Goal: Task Accomplishment & Management: Use online tool/utility

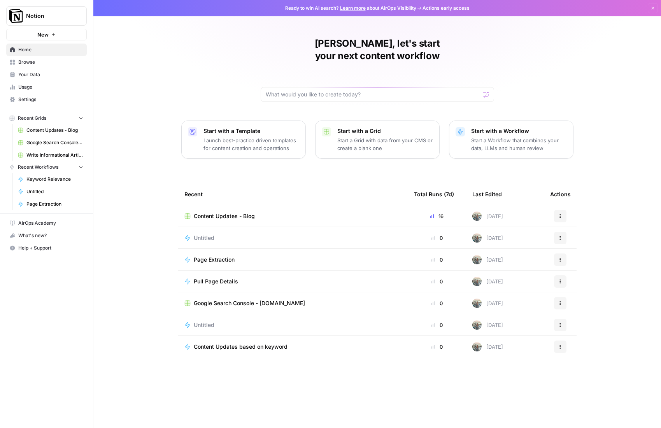
click at [240, 212] on span "Content Updates - Blog" at bounding box center [224, 216] width 61 height 8
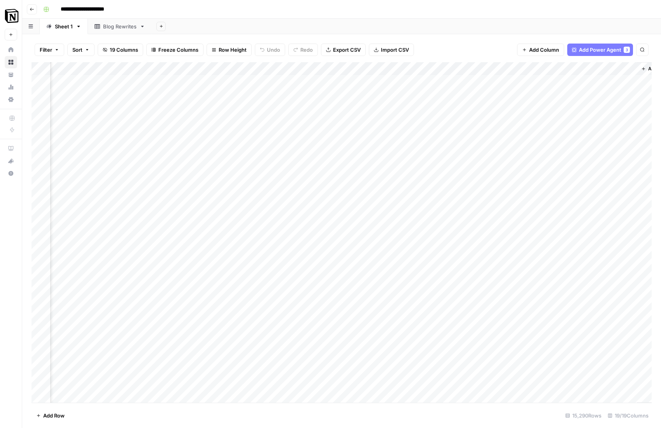
scroll to position [0, 854]
drag, startPoint x: 304, startPoint y: 67, endPoint x: 109, endPoint y: 75, distance: 194.6
click at [109, 75] on div "Add Column" at bounding box center [341, 232] width 620 height 341
drag, startPoint x: 312, startPoint y: 70, endPoint x: 126, endPoint y: 68, distance: 186.7
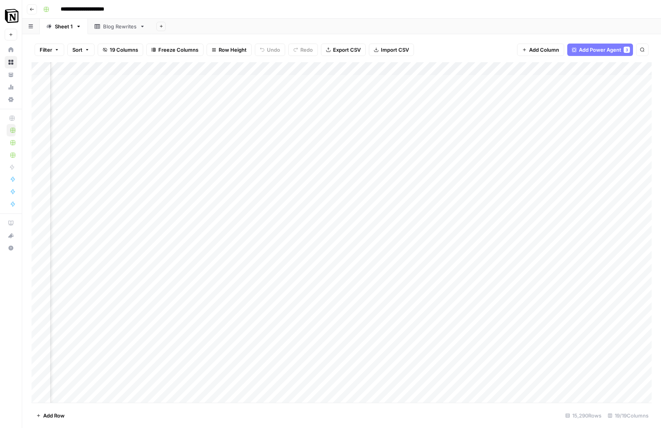
click at [127, 68] on div "Add Column" at bounding box center [341, 232] width 620 height 341
drag, startPoint x: 276, startPoint y: 63, endPoint x: 204, endPoint y: 63, distance: 71.6
click at [204, 63] on div "Add Column" at bounding box center [341, 232] width 620 height 341
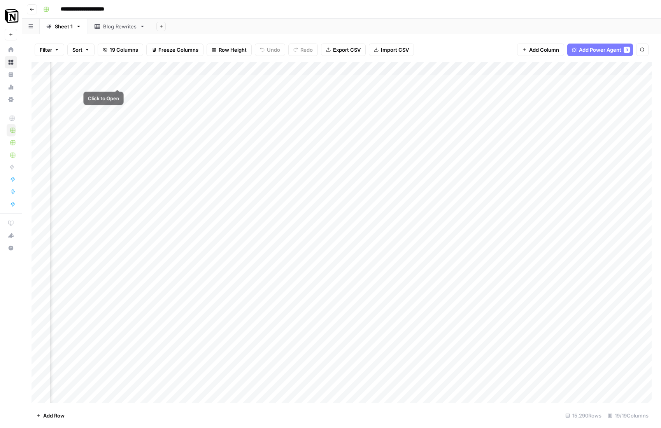
drag, startPoint x: 510, startPoint y: 70, endPoint x: 98, endPoint y: 77, distance: 412.3
click at [98, 77] on div "Add Column" at bounding box center [341, 232] width 620 height 341
drag, startPoint x: 388, startPoint y: 66, endPoint x: 213, endPoint y: 65, distance: 175.0
click at [213, 65] on div "Add Column" at bounding box center [341, 232] width 620 height 341
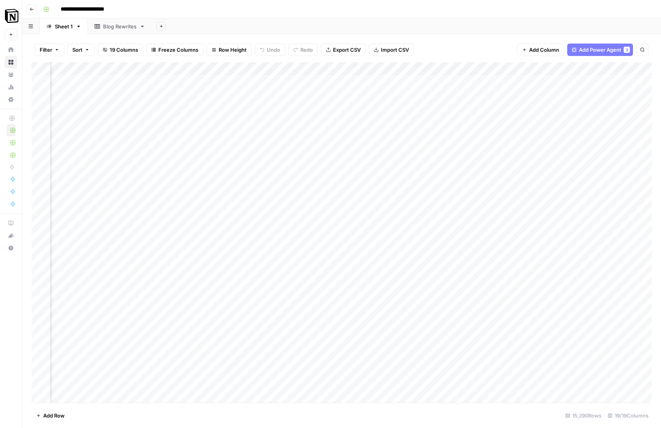
scroll to position [0, 882]
drag, startPoint x: 270, startPoint y: 75, endPoint x: 58, endPoint y: 80, distance: 212.4
click at [58, 80] on div "Add Column" at bounding box center [341, 232] width 620 height 341
drag, startPoint x: 521, startPoint y: 67, endPoint x: 296, endPoint y: 69, distance: 225.6
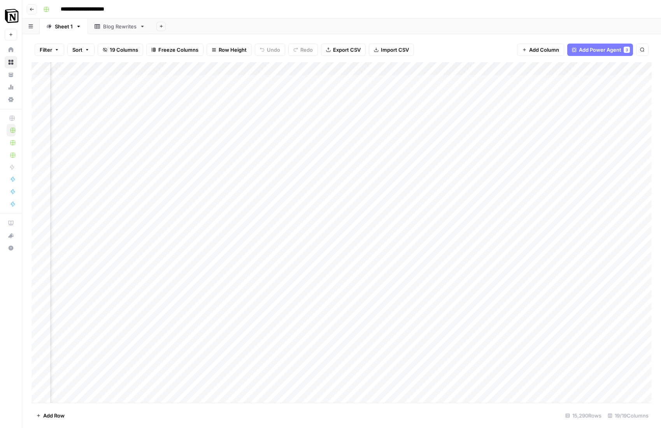
click at [296, 69] on div "Add Column" at bounding box center [341, 232] width 620 height 341
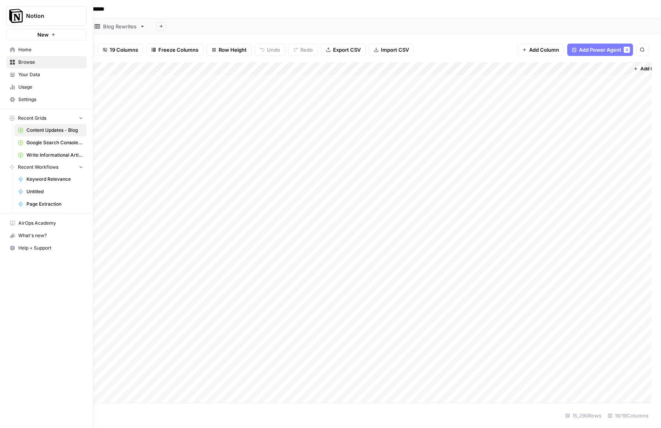
scroll to position [0, 861]
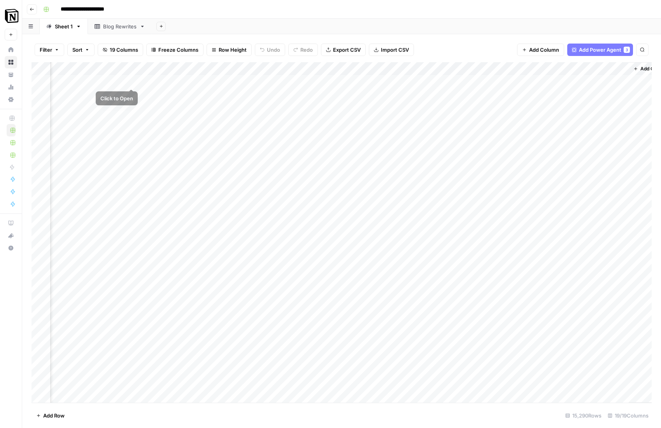
drag, startPoint x: 416, startPoint y: 73, endPoint x: 116, endPoint y: 79, distance: 300.3
click at [116, 79] on div "Add Column" at bounding box center [341, 232] width 620 height 341
drag, startPoint x: 441, startPoint y: 68, endPoint x: 307, endPoint y: 63, distance: 134.2
click at [307, 63] on div "Add Column" at bounding box center [341, 232] width 620 height 341
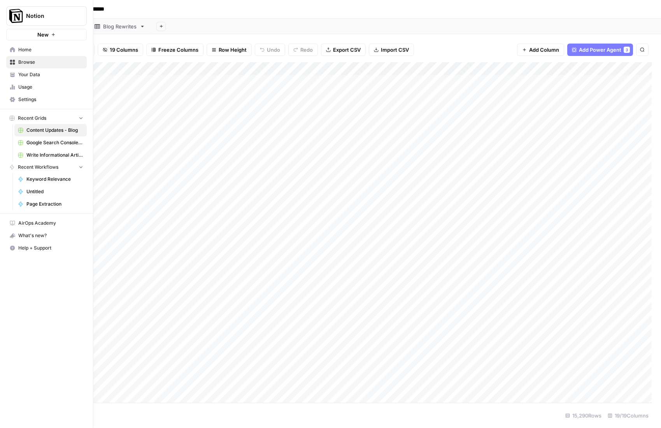
scroll to position [0, 825]
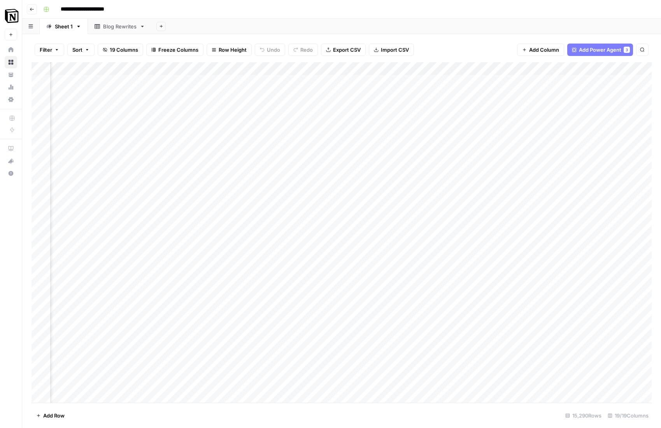
drag, startPoint x: 476, startPoint y: 66, endPoint x: 121, endPoint y: 79, distance: 355.3
click at [121, 79] on div "Add Column" at bounding box center [341, 232] width 620 height 341
drag, startPoint x: 443, startPoint y: 65, endPoint x: 437, endPoint y: 65, distance: 5.8
click at [437, 65] on div "Add Column" at bounding box center [341, 232] width 620 height 341
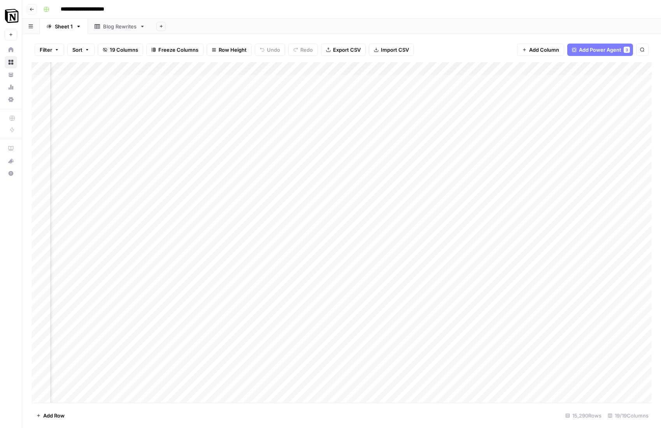
scroll to position [0, 723]
click at [584, 65] on div "Add Column" at bounding box center [341, 232] width 620 height 341
click at [562, 67] on div "Add Column" at bounding box center [341, 232] width 620 height 341
click at [535, 172] on span "Remove Column" at bounding box center [548, 174] width 68 height 8
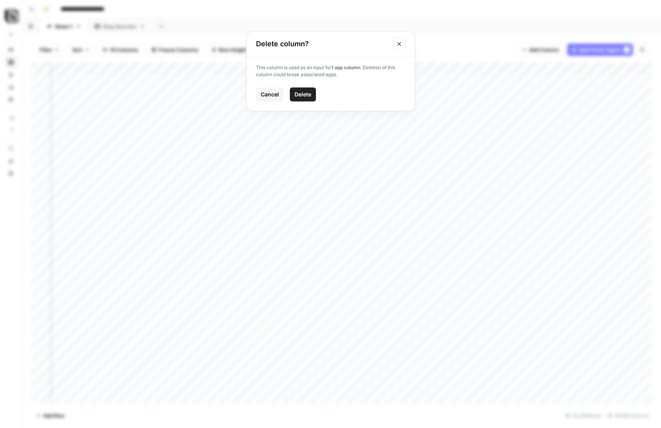
click at [308, 95] on span "Delete" at bounding box center [302, 95] width 17 height 8
click at [554, 67] on div "Add Column" at bounding box center [341, 232] width 620 height 341
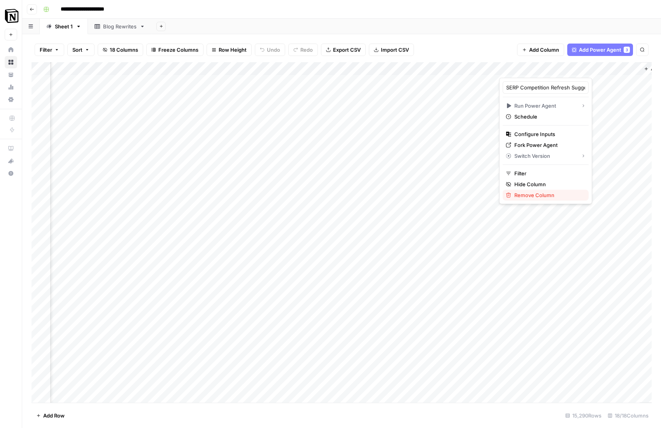
click at [539, 194] on span "Remove Column" at bounding box center [548, 195] width 68 height 8
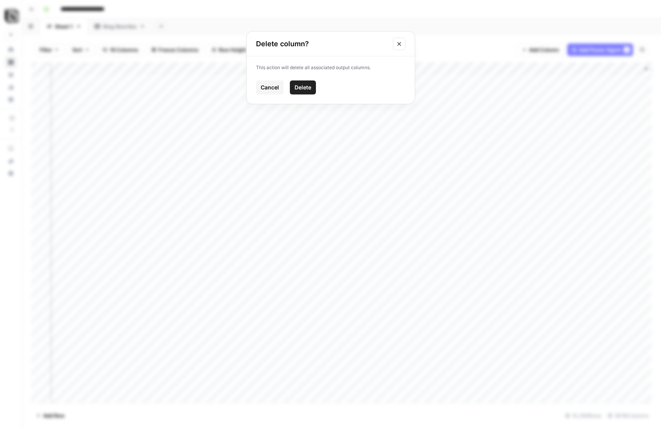
click at [305, 85] on span "Delete" at bounding box center [302, 88] width 17 height 8
click at [639, 66] on span "Add Column" at bounding box center [633, 68] width 27 height 7
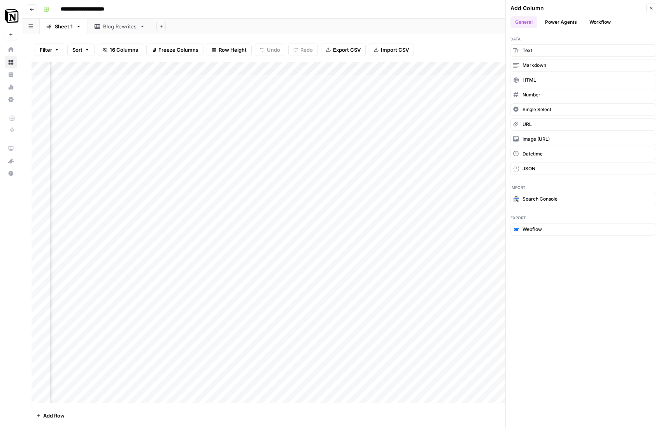
click at [575, 21] on button "Power Agents" at bounding box center [560, 22] width 41 height 12
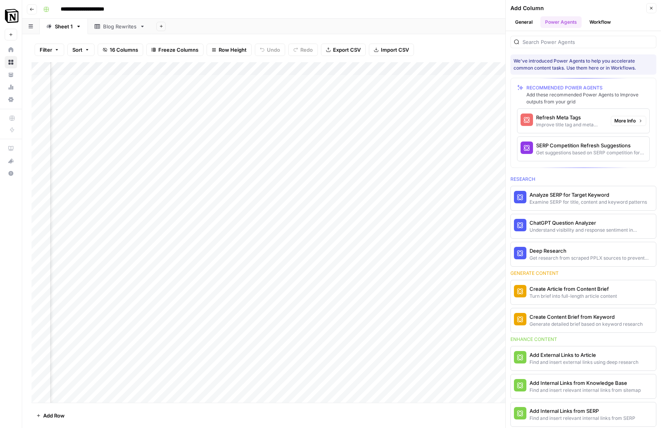
scroll to position [0, 854]
click at [588, 121] on div "Improve title tag and meta descriptions for a page" at bounding box center [570, 124] width 68 height 7
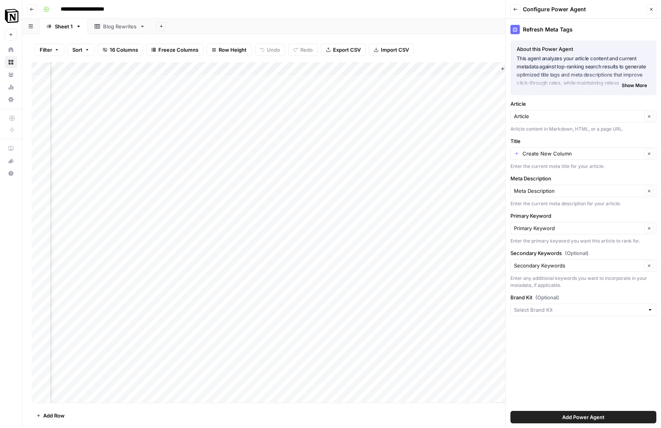
click at [579, 120] on div "Article Clear" at bounding box center [583, 116] width 146 height 12
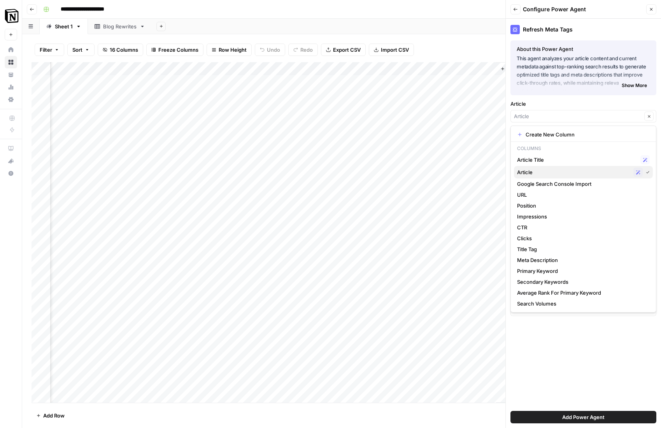
click at [586, 176] on span "Article" at bounding box center [573, 172] width 113 height 8
type input "Article"
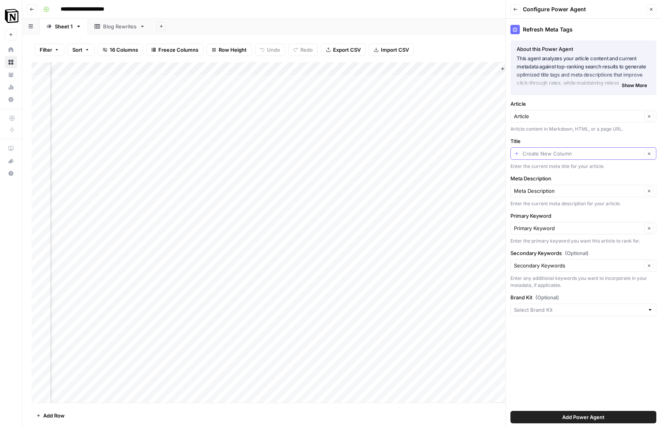
click at [565, 156] on input "Title" at bounding box center [581, 154] width 119 height 8
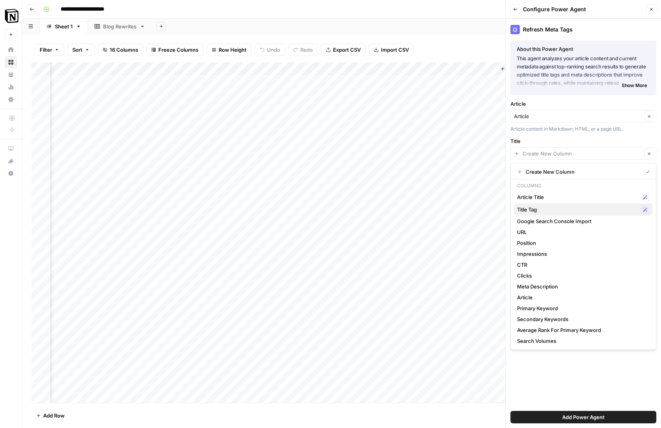
click at [570, 207] on span "Title Tag" at bounding box center [577, 210] width 120 height 8
type input "Title Tag"
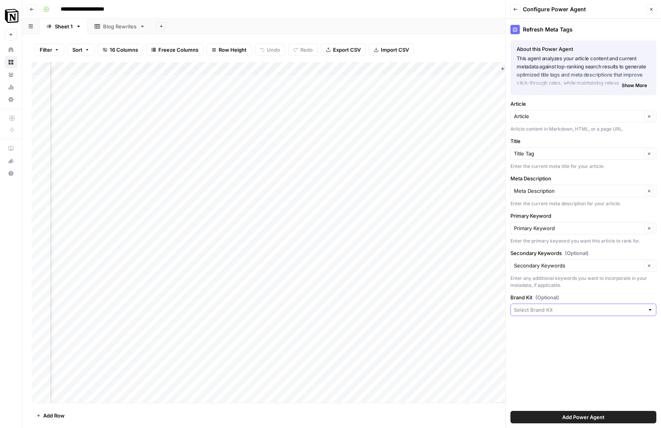
click at [603, 308] on input "Brand Kit (Optional)" at bounding box center [579, 310] width 130 height 8
click at [571, 330] on span "Notion" at bounding box center [581, 328] width 129 height 8
type input "Notion"
click at [579, 417] on span "Add Power Agent" at bounding box center [583, 417] width 42 height 8
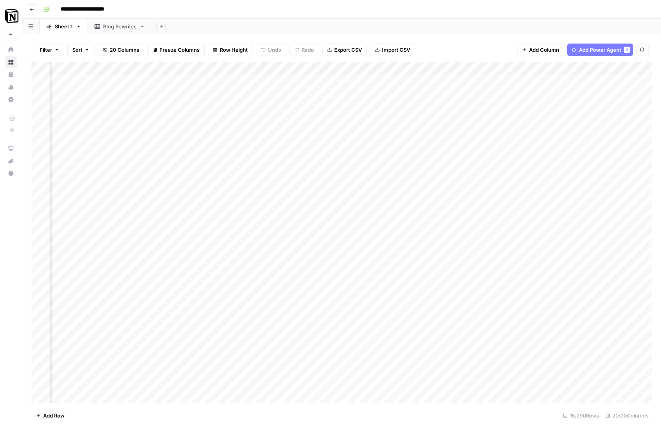
scroll to position [0, 757]
click at [584, 69] on div "Add Column" at bounding box center [341, 232] width 620 height 341
drag, startPoint x: 616, startPoint y: 123, endPoint x: 597, endPoint y: 120, distance: 19.4
click at [615, 123] on span "First 10 Rows" at bounding box center [613, 125] width 49 height 8
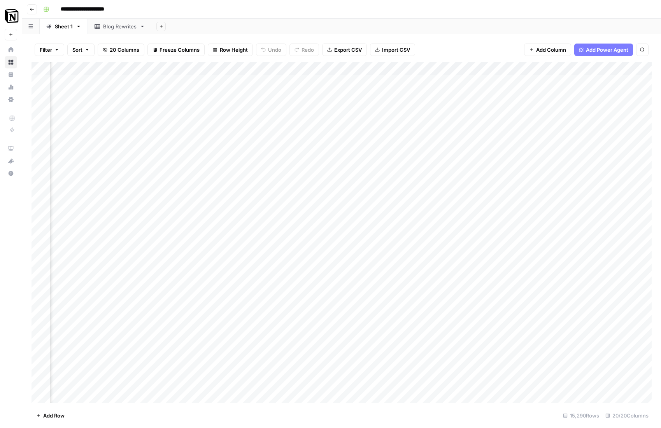
click at [412, 107] on div "Add Column" at bounding box center [341, 232] width 620 height 341
click at [412, 121] on div "Add Column" at bounding box center [341, 232] width 620 height 341
click at [415, 134] on div "Add Column" at bounding box center [341, 232] width 620 height 341
click at [411, 148] on div "Add Column" at bounding box center [341, 232] width 620 height 341
click at [411, 159] on div "Add Column" at bounding box center [341, 232] width 620 height 341
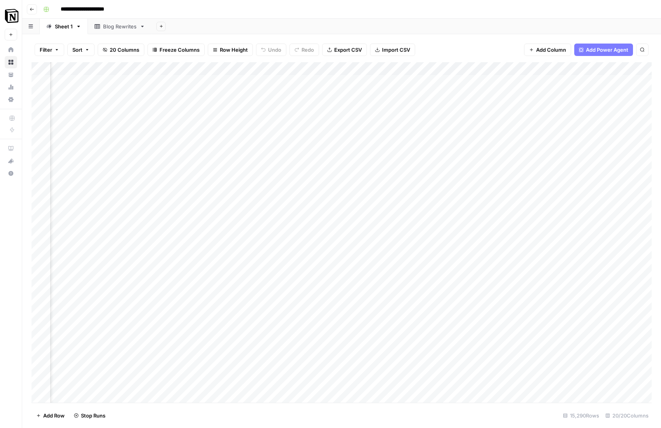
click at [409, 175] on div "Add Column" at bounding box center [341, 232] width 620 height 341
click at [463, 79] on div "Add Column" at bounding box center [341, 232] width 620 height 341
click at [451, 80] on div "Add Column" at bounding box center [341, 232] width 620 height 341
click at [465, 101] on div "Add Column" at bounding box center [341, 232] width 620 height 341
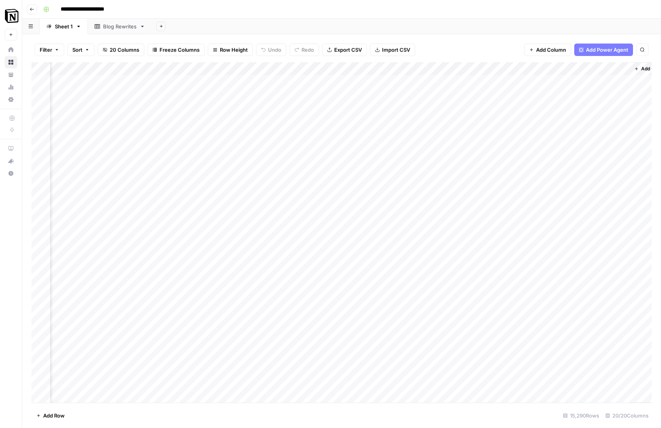
click at [453, 96] on div "Add Column" at bounding box center [341, 232] width 620 height 341
click at [463, 127] on div "Add Column" at bounding box center [341, 232] width 620 height 341
click at [271, 185] on div "Add Column" at bounding box center [341, 232] width 620 height 341
click at [287, 201] on div "Add Column" at bounding box center [341, 232] width 620 height 341
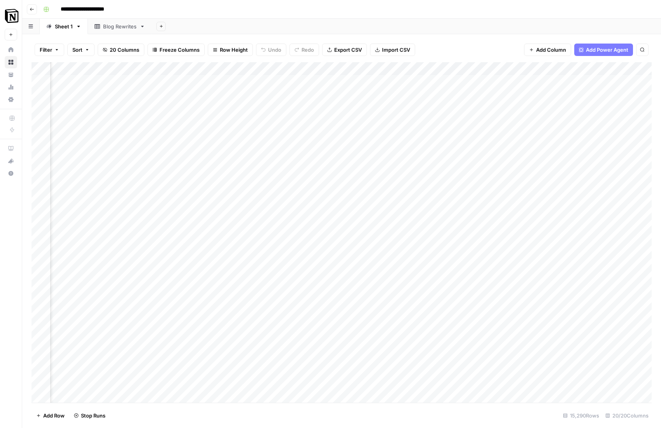
scroll to position [0, 952]
click at [580, 83] on div "Add Column" at bounding box center [341, 232] width 620 height 341
click at [577, 81] on div "Add Column" at bounding box center [341, 232] width 620 height 341
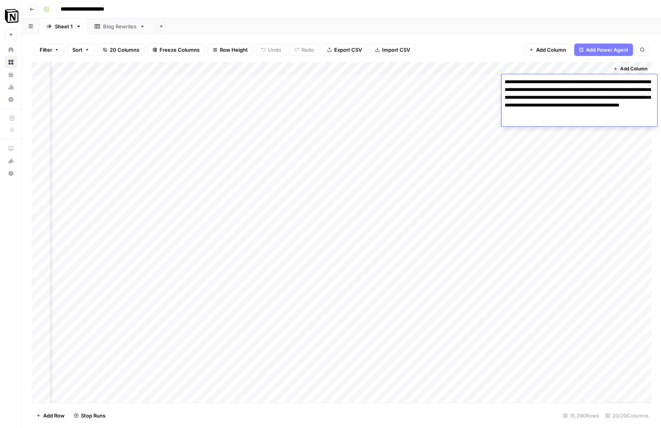
drag, startPoint x: 440, startPoint y: 137, endPoint x: 433, endPoint y: 136, distance: 7.0
click at [439, 137] on div "Add Column" at bounding box center [341, 232] width 620 height 341
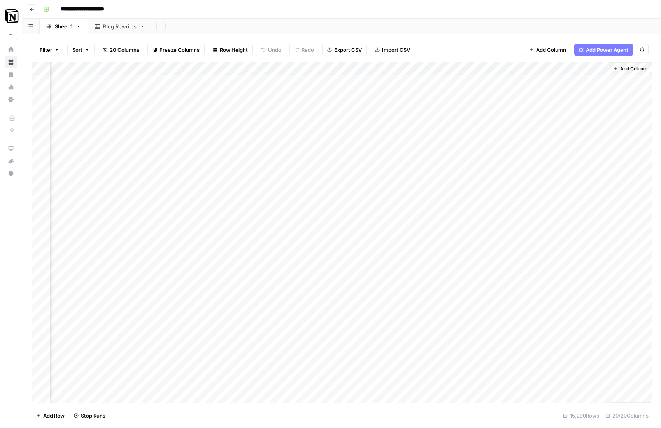
click at [628, 65] on span "Add Column" at bounding box center [633, 68] width 27 height 7
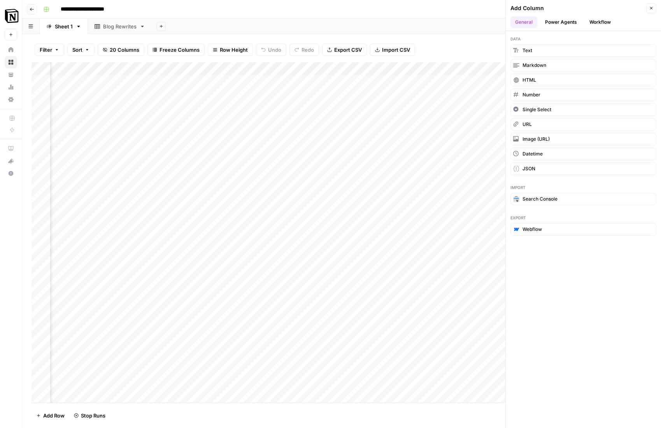
click at [607, 21] on button "Workflow" at bounding box center [599, 22] width 31 height 12
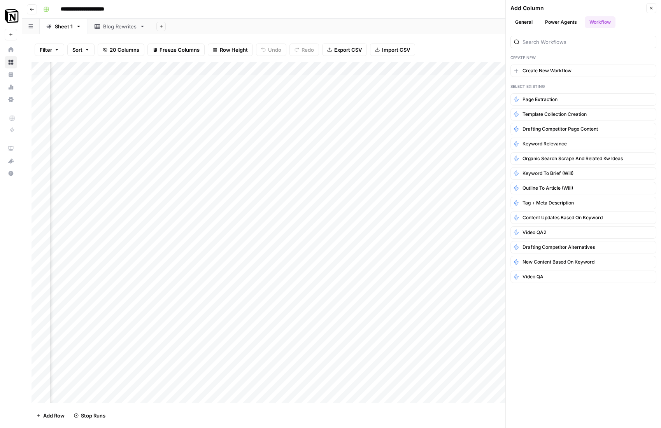
click at [521, 22] on button "General" at bounding box center [523, 22] width 27 height 12
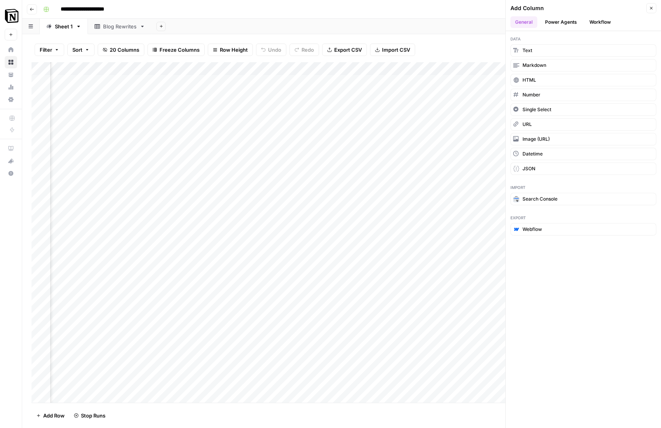
click at [482, 43] on div "Filter Sort 20 Columns Freeze Columns Row Height Undo Redo Export CSV Import CS…" at bounding box center [341, 49] width 620 height 25
click at [492, 49] on div "Filter Sort 20 Columns Freeze Columns Row Height Undo Redo Export CSV Import CS…" at bounding box center [341, 49] width 620 height 25
click at [564, 21] on button "Power Agents" at bounding box center [560, 22] width 41 height 12
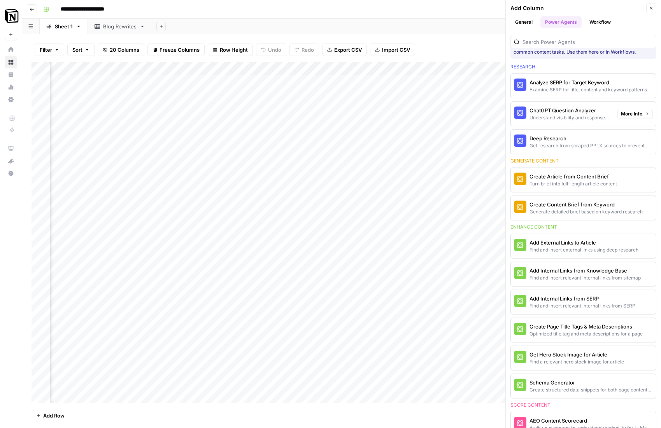
scroll to position [0, 0]
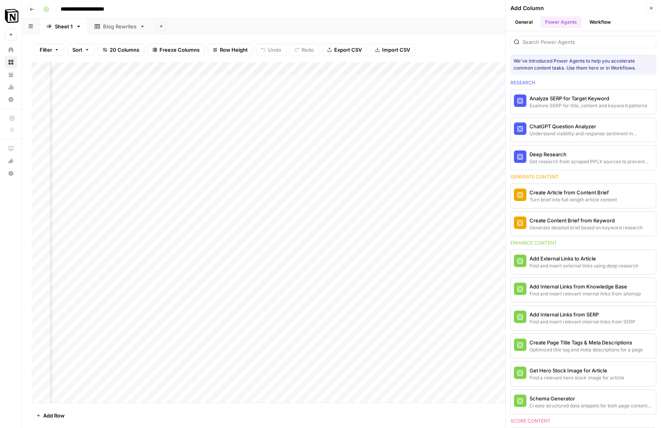
click at [465, 47] on div "Filter Sort 20 Columns Freeze Columns Row Height Undo Redo Export CSV Import CS…" at bounding box center [341, 49] width 620 height 25
click at [597, 17] on button "Workflow" at bounding box center [599, 22] width 31 height 12
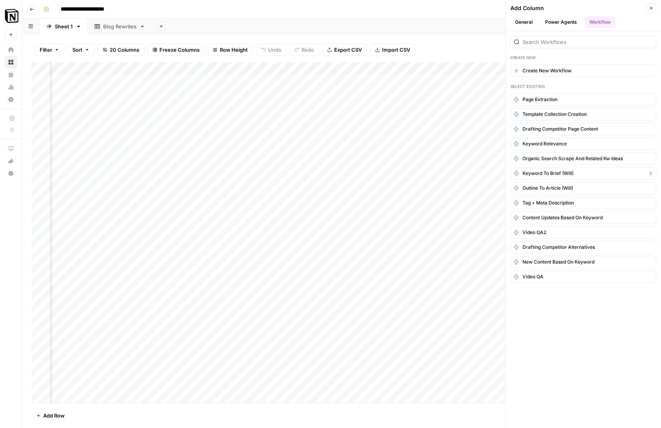
click at [595, 175] on button "keyword to brief (will)" at bounding box center [583, 173] width 146 height 12
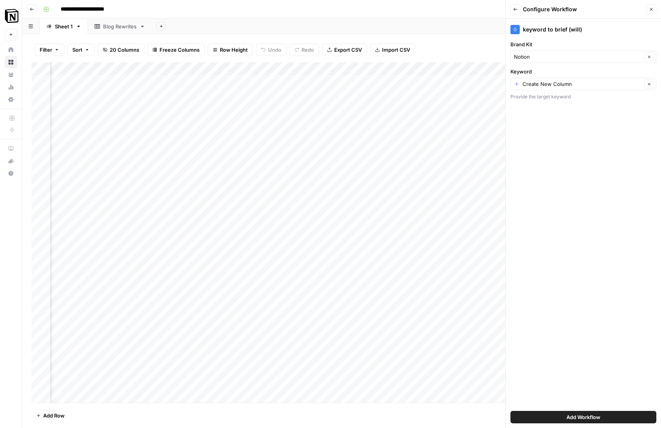
click at [652, 8] on icon "button" at bounding box center [651, 9] width 5 height 5
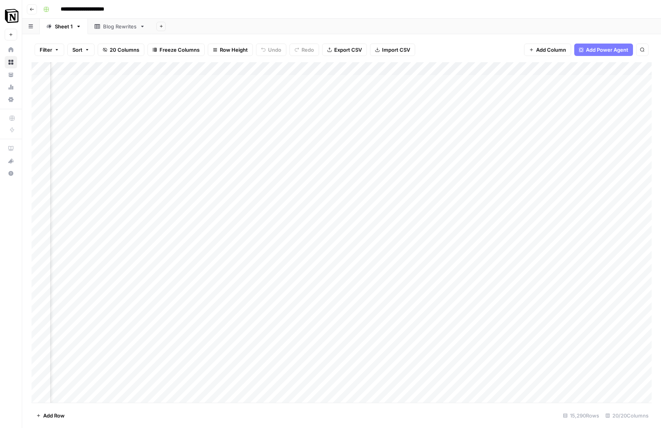
scroll to position [0, 952]
click at [287, 70] on div "Add Column" at bounding box center [341, 232] width 620 height 341
drag, startPoint x: 480, startPoint y: 133, endPoint x: 532, endPoint y: 100, distance: 61.9
click at [483, 131] on div "Add Column" at bounding box center [341, 232] width 620 height 341
click at [633, 68] on span "Add Column" at bounding box center [633, 68] width 27 height 7
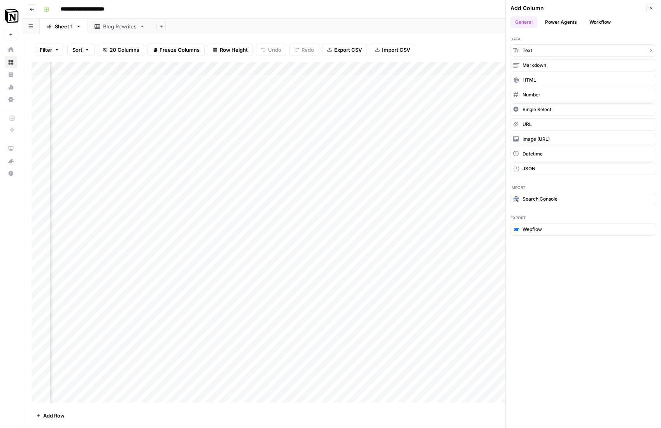
click at [546, 53] on button "Text" at bounding box center [583, 50] width 146 height 12
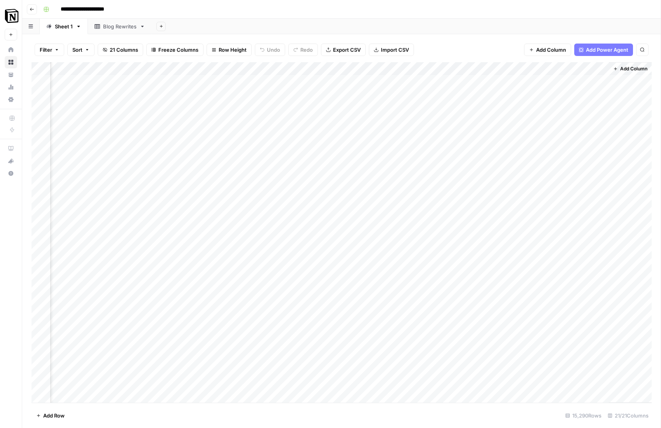
scroll to position [0, 1022]
click at [572, 70] on div "Add Column" at bounding box center [341, 232] width 620 height 341
click at [600, 69] on div at bounding box center [573, 70] width 70 height 16
drag, startPoint x: 623, startPoint y: 98, endPoint x: 608, endPoint y: 83, distance: 21.7
click at [623, 97] on div "Add Column" at bounding box center [630, 232] width 43 height 341
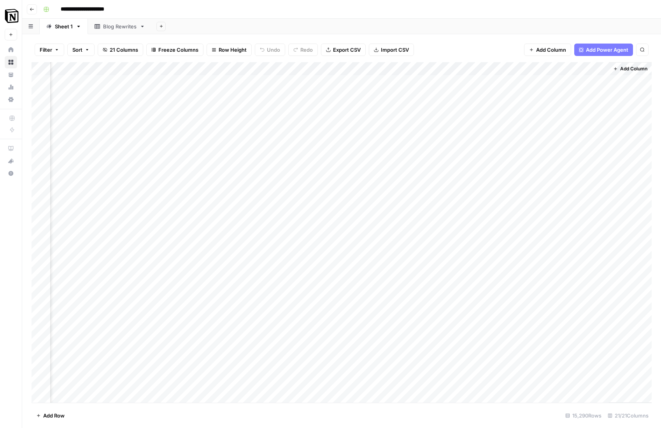
click at [600, 66] on div "Add Column" at bounding box center [341, 232] width 620 height 341
click at [573, 174] on span "Remove Column" at bounding box center [587, 174] width 68 height 8
click at [297, 84] on span "Delete" at bounding box center [302, 81] width 17 height 8
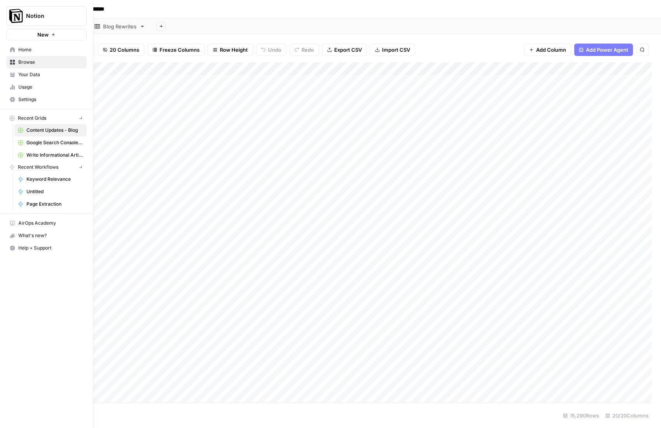
click at [8, 51] on link "Home" at bounding box center [46, 50] width 80 height 12
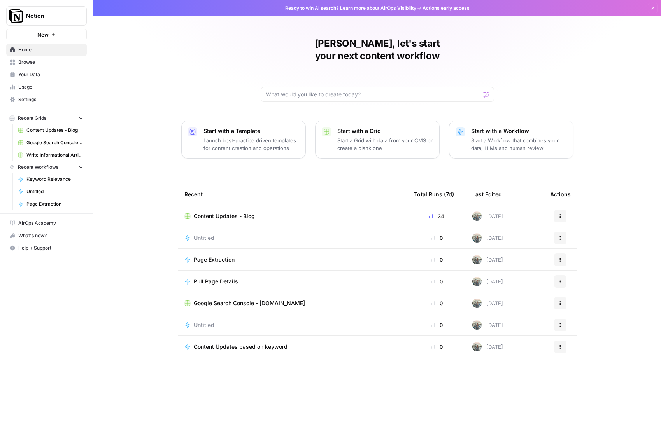
click at [52, 221] on span "AirOps Academy" at bounding box center [50, 223] width 65 height 7
click at [29, 99] on span "Settings" at bounding box center [50, 99] width 65 height 7
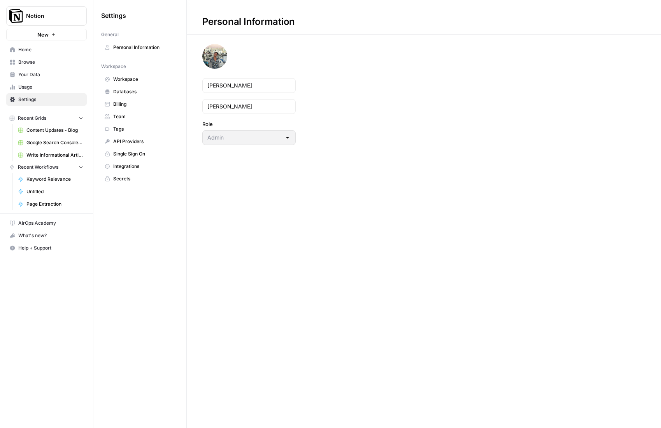
click at [24, 87] on span "Usage" at bounding box center [50, 87] width 65 height 7
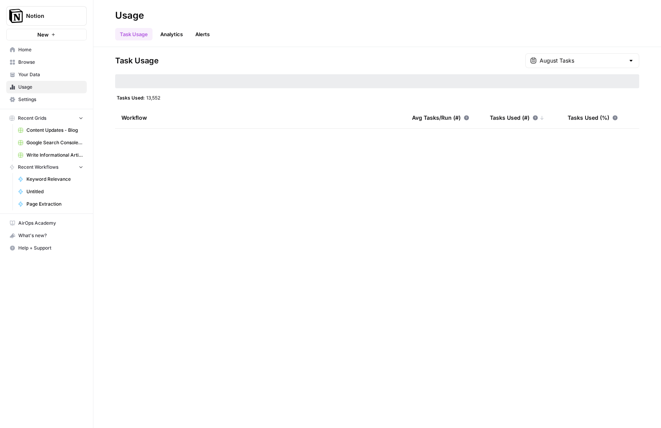
click at [32, 74] on span "Your Data" at bounding box center [50, 74] width 65 height 7
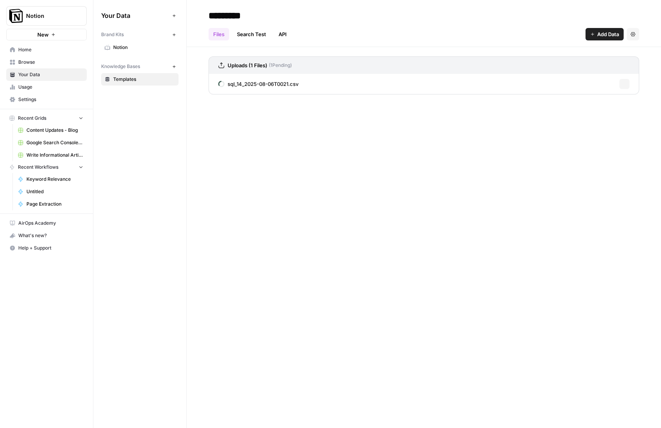
click at [141, 49] on span "Notion" at bounding box center [144, 47] width 62 height 7
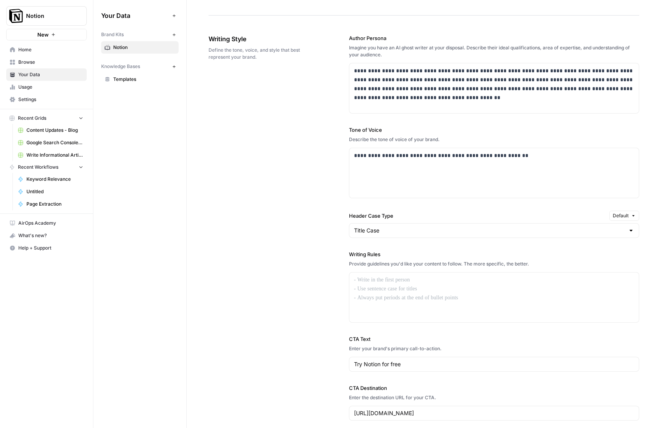
scroll to position [466, 0]
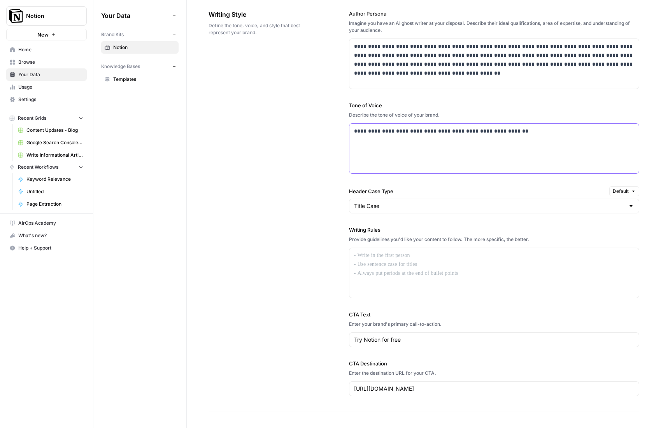
click at [495, 135] on p "**********" at bounding box center [494, 131] width 280 height 9
drag, startPoint x: 513, startPoint y: 133, endPoint x: 326, endPoint y: 130, distance: 187.1
click at [326, 130] on div "**********" at bounding box center [423, 203] width 430 height 418
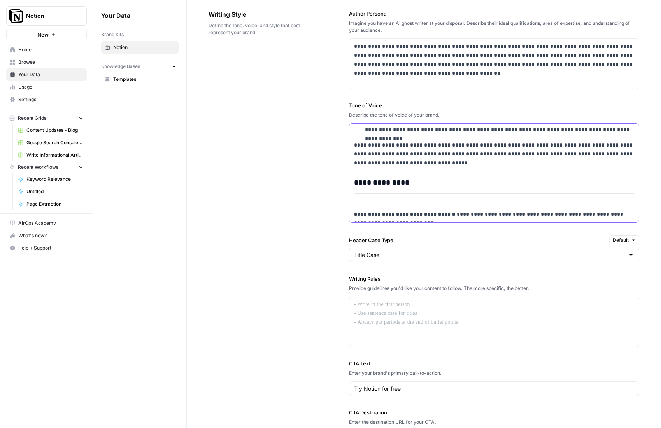
scroll to position [175, 0]
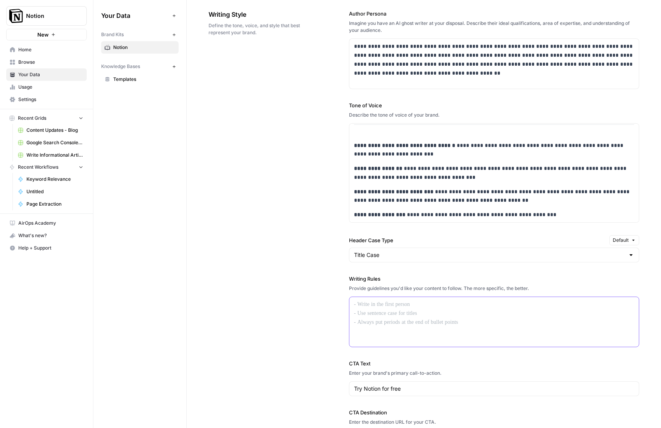
click at [385, 306] on p at bounding box center [494, 304] width 280 height 9
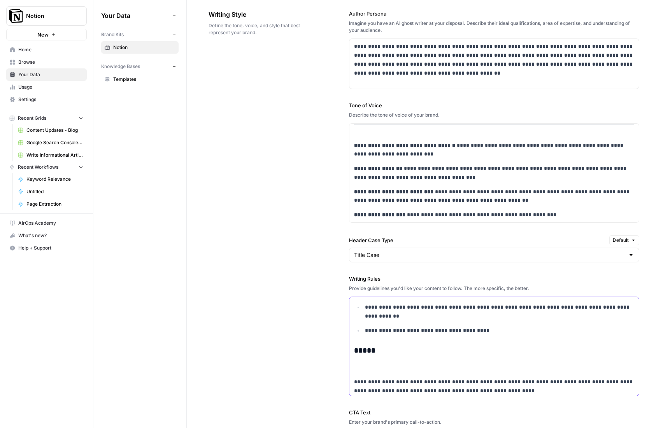
scroll to position [0, 0]
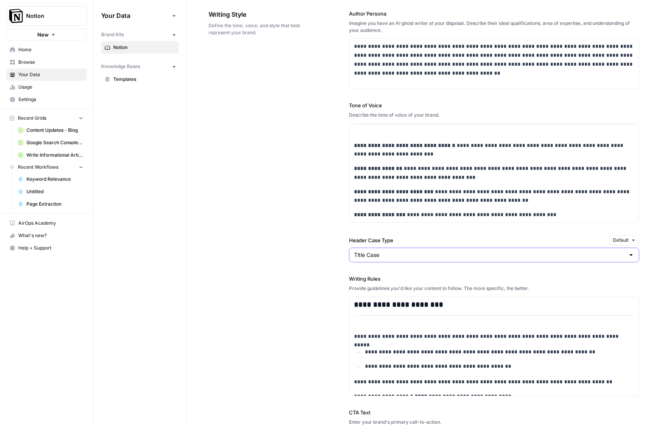
click at [363, 254] on input "Title Case" at bounding box center [489, 255] width 271 height 8
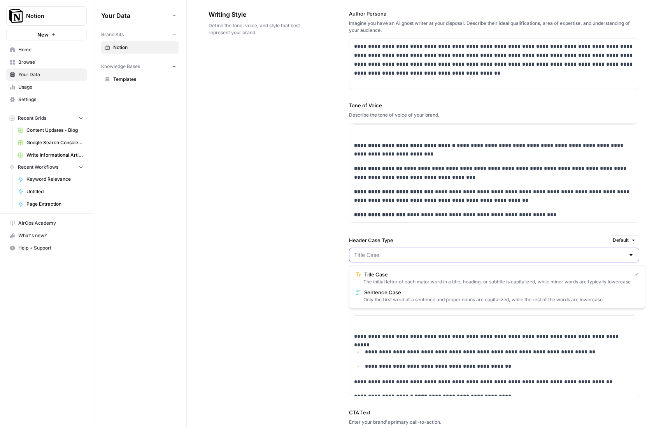
click at [363, 254] on input "Header Case Type" at bounding box center [489, 255] width 271 height 8
click at [393, 297] on div "Only the first word of a sentence and proper nouns are capitalized, while the r…" at bounding box center [496, 299] width 283 height 7
type input "Sentence Case"
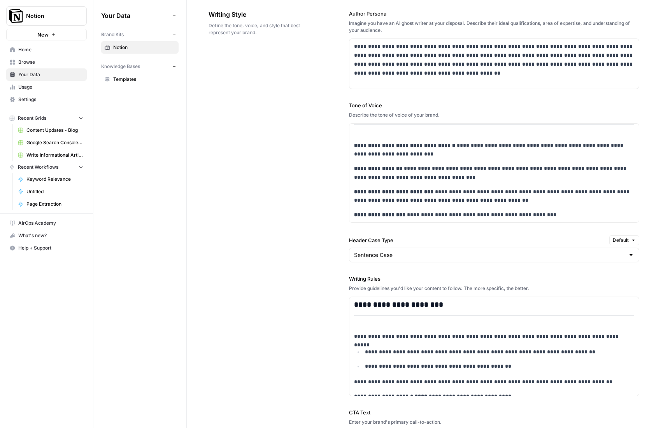
click at [219, 232] on div "**********" at bounding box center [423, 252] width 430 height 516
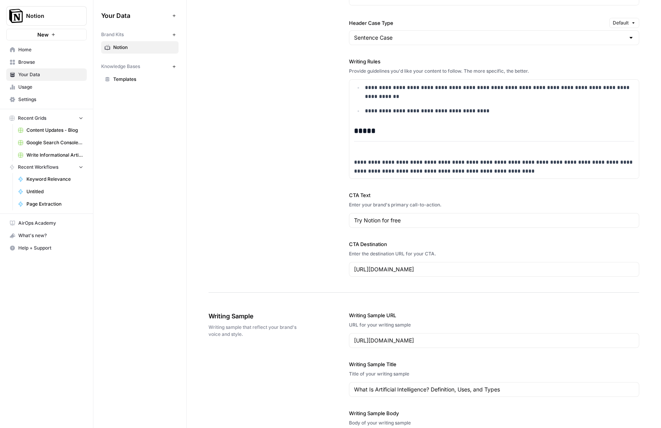
scroll to position [681, 0]
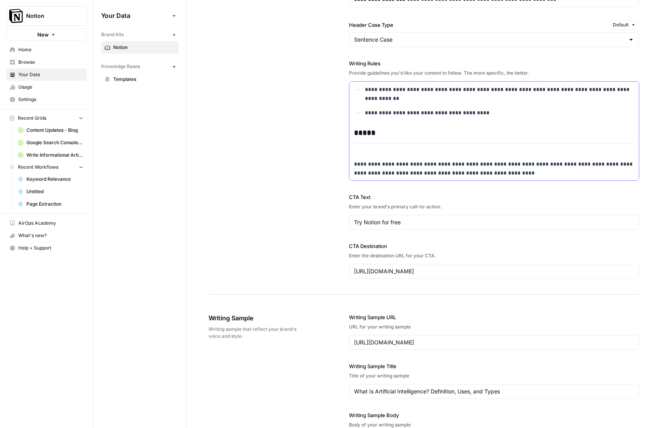
click at [517, 173] on p "**********" at bounding box center [494, 169] width 280 height 18
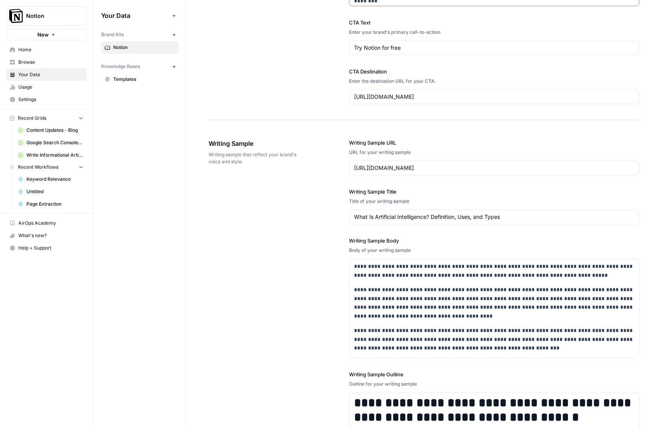
scroll to position [887, 0]
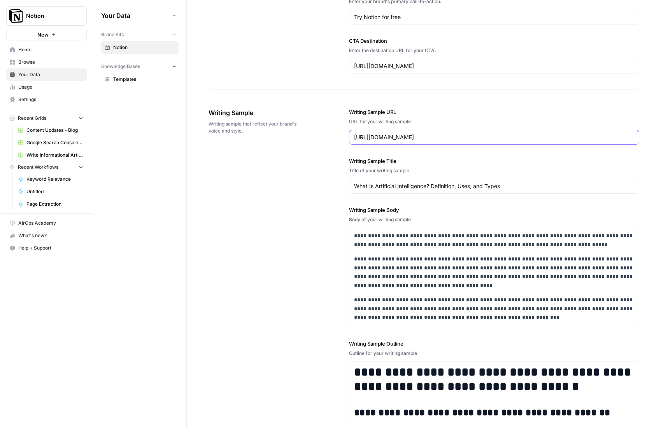
drag, startPoint x: 538, startPoint y: 138, endPoint x: 309, endPoint y: 137, distance: 229.0
click at [309, 137] on div "**********" at bounding box center [423, 285] width 430 height 385
paste input "notion.com/blog/how-were-killing-software-sprawl-by-using-our-own-product"
type input "https://www.notion.com/blog/how-were-killing-software-sprawl-by-using-our-own-p…"
drag, startPoint x: 525, startPoint y: 186, endPoint x: 326, endPoint y: 188, distance: 198.7
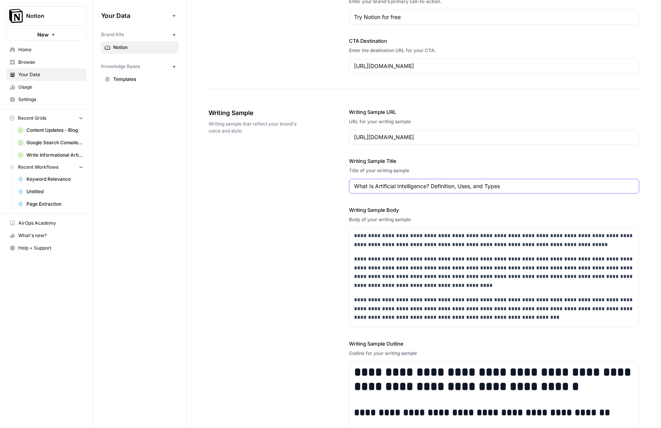
click at [331, 188] on div "**********" at bounding box center [423, 285] width 430 height 385
paste input "How we’re killing software sprawl (by using our own product)"
type input "How we’re killing software sprawl (by using our own product)"
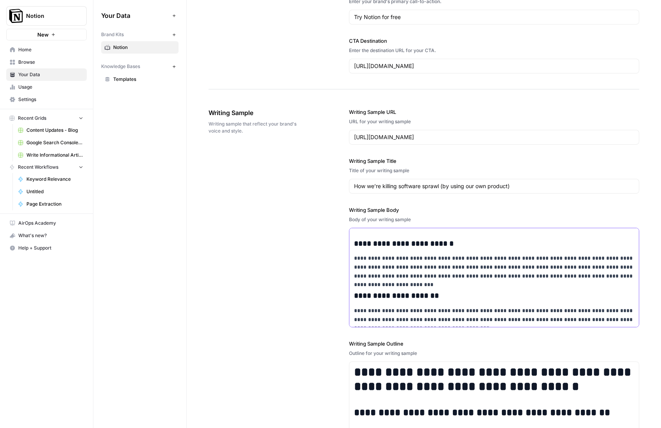
scroll to position [909, 0]
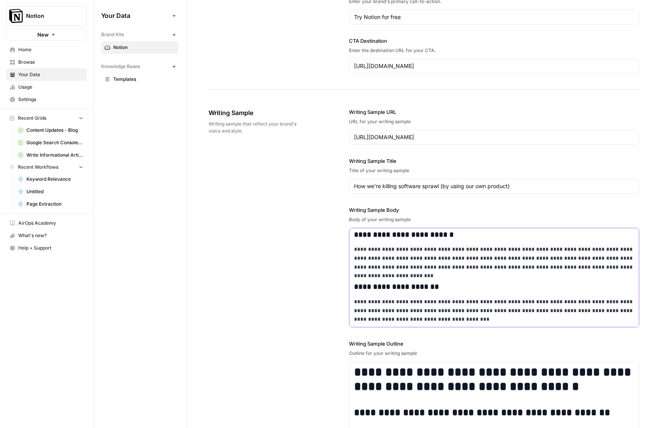
drag, startPoint x: 354, startPoint y: 236, endPoint x: 687, endPoint y: 343, distance: 349.9
click at [660, 343] on html "**********" at bounding box center [330, 214] width 661 height 428
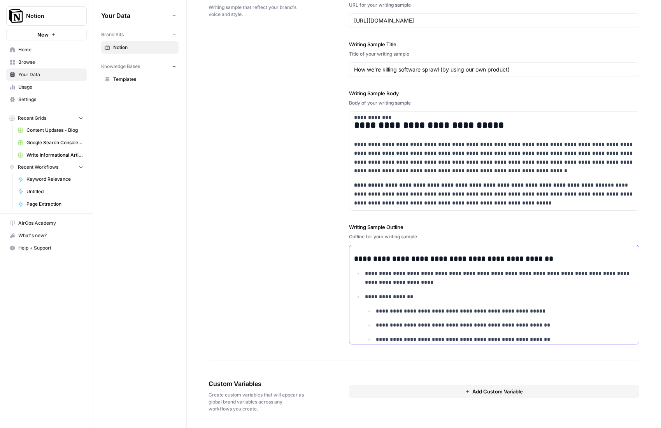
scroll to position [0, 0]
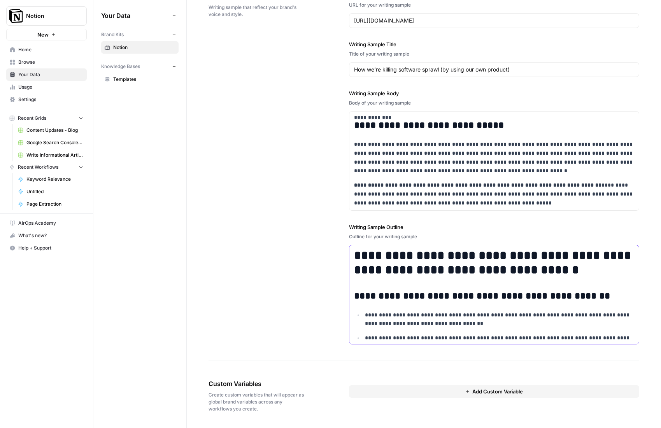
drag, startPoint x: 450, startPoint y: 324, endPoint x: 334, endPoint y: 217, distance: 157.4
click at [334, 217] on div "**********" at bounding box center [423, 168] width 430 height 385
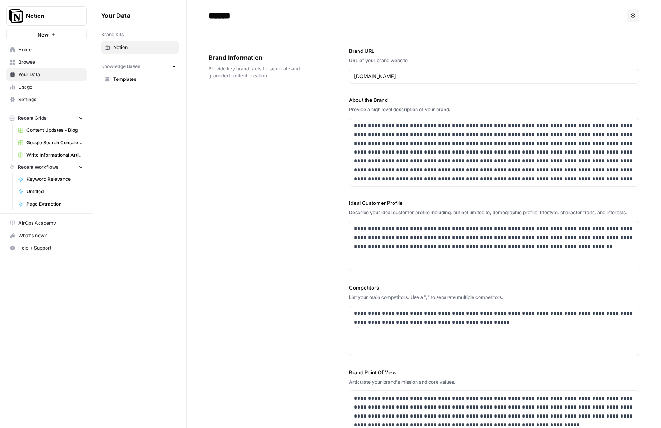
click at [36, 50] on span "Home" at bounding box center [50, 49] width 65 height 7
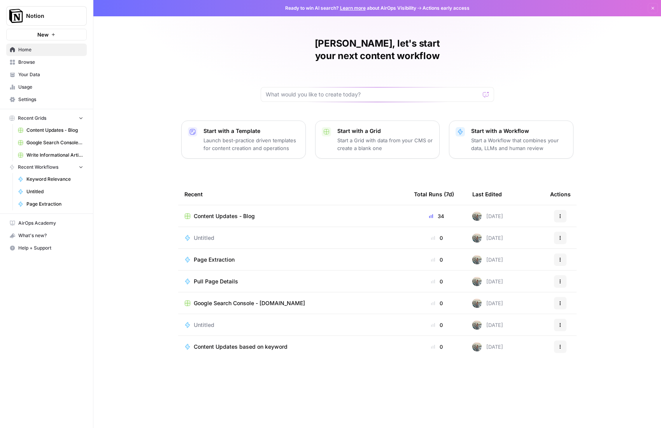
click at [236, 212] on span "Content Updates - Blog" at bounding box center [224, 216] width 61 height 8
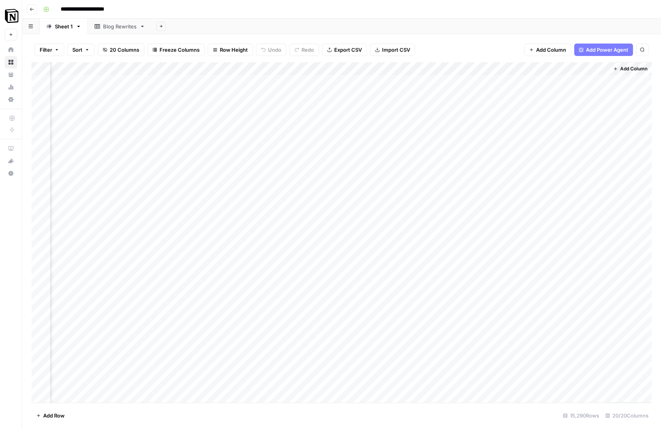
scroll to position [0, 952]
click at [390, 108] on div "Add Column" at bounding box center [341, 232] width 620 height 341
drag, startPoint x: 390, startPoint y: 120, endPoint x: 392, endPoint y: 125, distance: 5.6
click at [390, 120] on div "Add Column" at bounding box center [341, 232] width 620 height 341
click at [390, 135] on div "Add Column" at bounding box center [341, 232] width 620 height 341
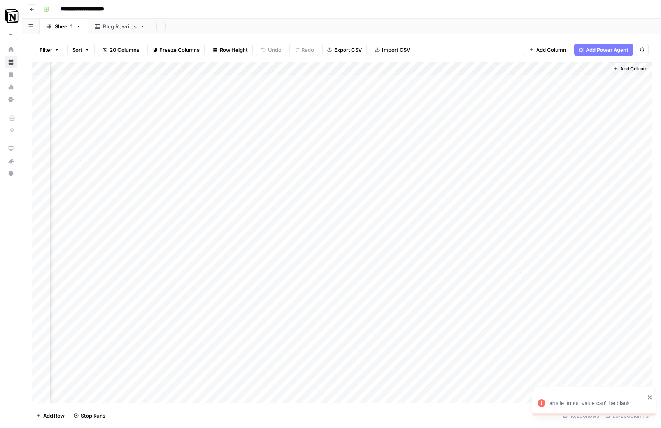
click at [390, 147] on div "Add Column" at bounding box center [341, 232] width 620 height 341
click at [390, 161] on div "Add Column" at bounding box center [341, 232] width 620 height 341
click at [126, 119] on div "Add Column" at bounding box center [341, 232] width 620 height 341
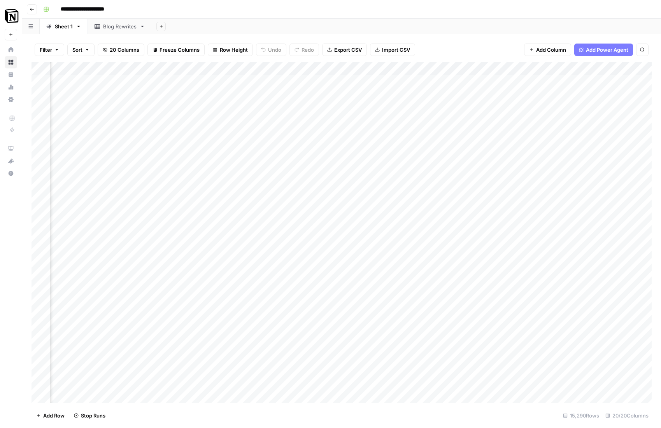
click at [170, 132] on div "Add Column" at bounding box center [341, 232] width 620 height 341
click at [168, 148] on div "Add Column" at bounding box center [341, 232] width 620 height 341
click at [170, 161] on div "Add Column" at bounding box center [341, 232] width 620 height 341
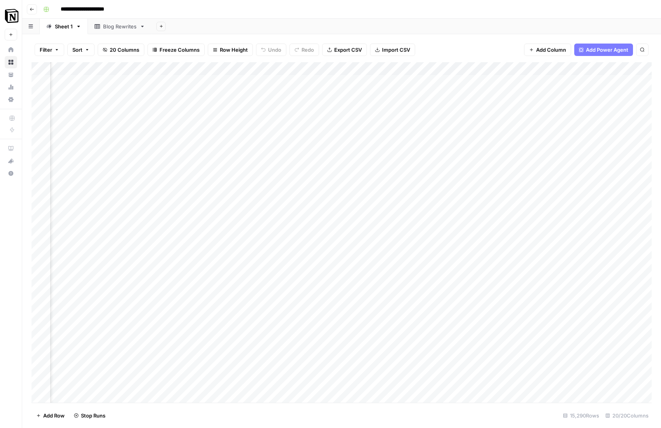
click at [168, 173] on div "Add Column" at bounding box center [341, 232] width 620 height 341
click at [168, 187] on div "Add Column" at bounding box center [341, 232] width 620 height 341
click at [170, 200] on div "Add Column" at bounding box center [341, 232] width 620 height 341
click at [623, 50] on span "Add Power Agent" at bounding box center [607, 50] width 42 height 8
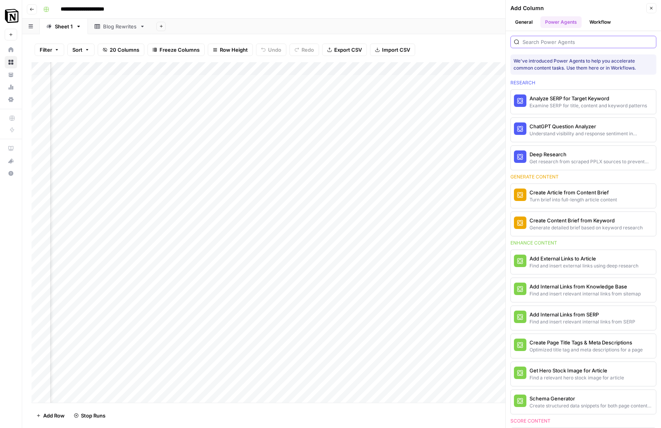
click at [568, 42] on input "search" at bounding box center [587, 42] width 130 height 8
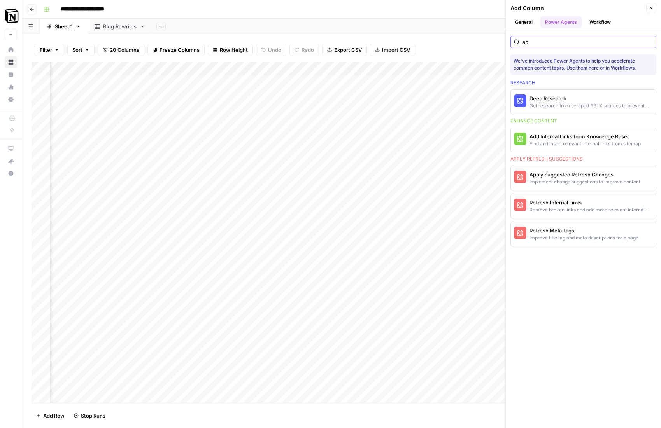
type input "a"
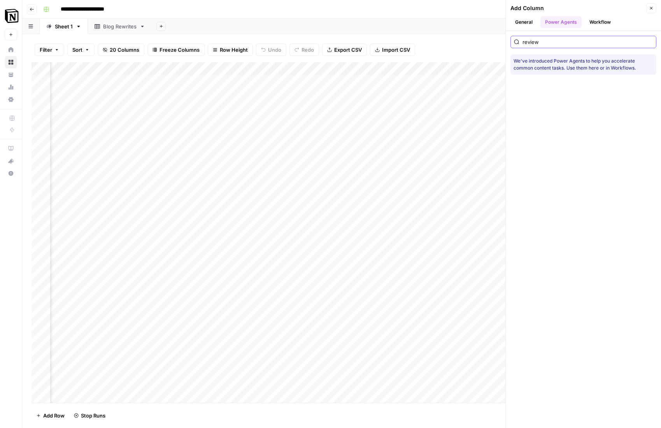
type input "review"
click at [32, 9] on icon "button" at bounding box center [32, 9] width 5 height 5
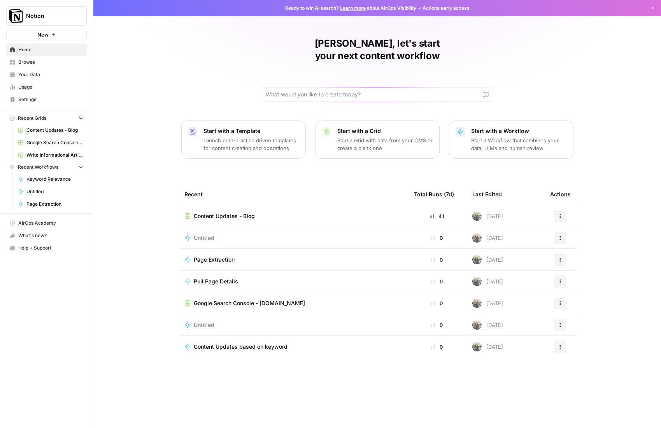
drag, startPoint x: 282, startPoint y: 231, endPoint x: 274, endPoint y: 231, distance: 8.2
click at [278, 230] on td "Untitled" at bounding box center [292, 237] width 229 height 21
click at [219, 234] on div "Untitled" at bounding box center [207, 238] width 27 height 8
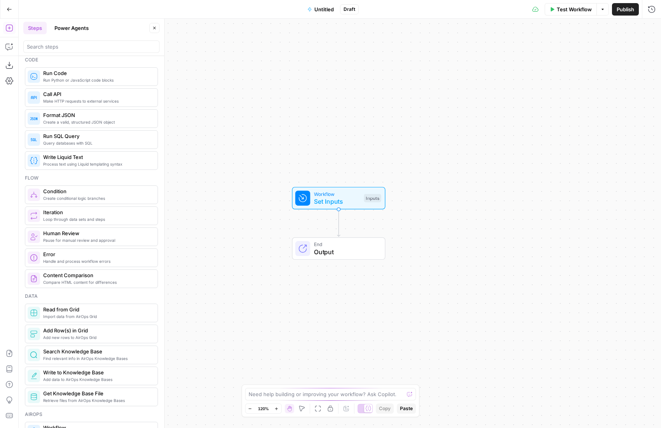
scroll to position [165, 0]
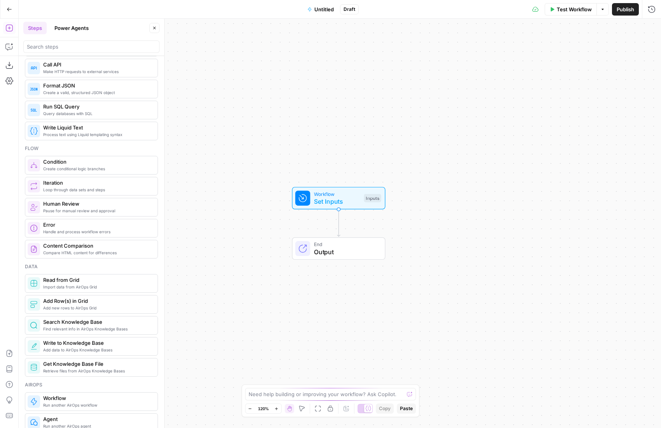
click at [74, 210] on span "Pause for manual review and approval" at bounding box center [97, 211] width 108 height 6
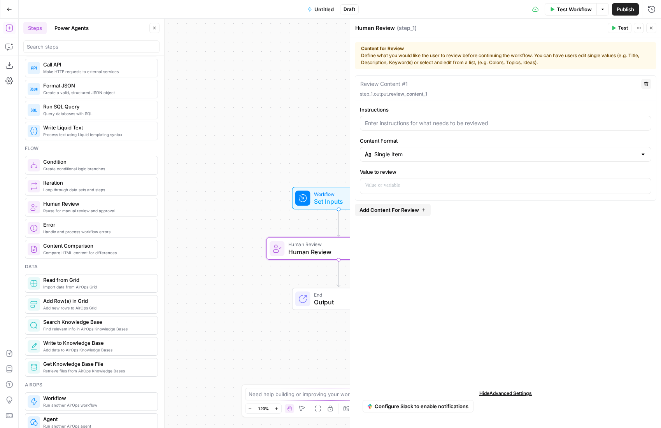
click at [412, 86] on div "Review Content #1" at bounding box center [498, 84] width 276 height 9
click at [401, 154] on input "Content Format" at bounding box center [505, 154] width 262 height 8
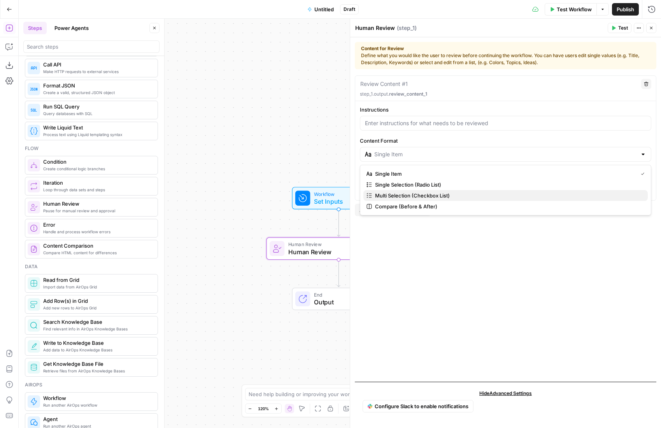
click at [408, 194] on span "Multi Selection (Checkbox List)" at bounding box center [508, 196] width 266 height 8
type input "Multi Selection (Checkbox List)"
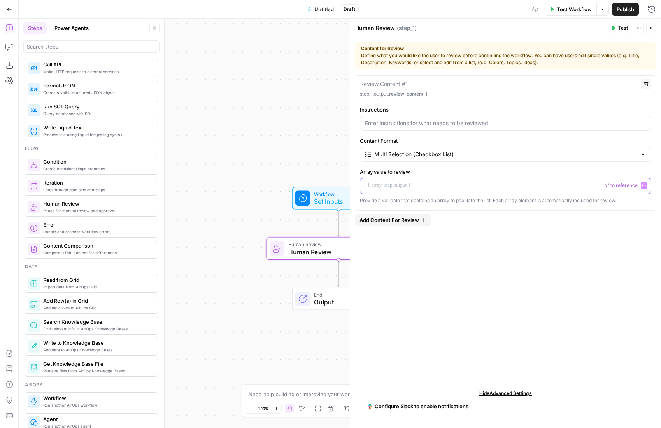
click at [401, 189] on div at bounding box center [505, 185] width 290 height 15
click at [644, 184] on icon "button" at bounding box center [644, 186] width 4 height 4
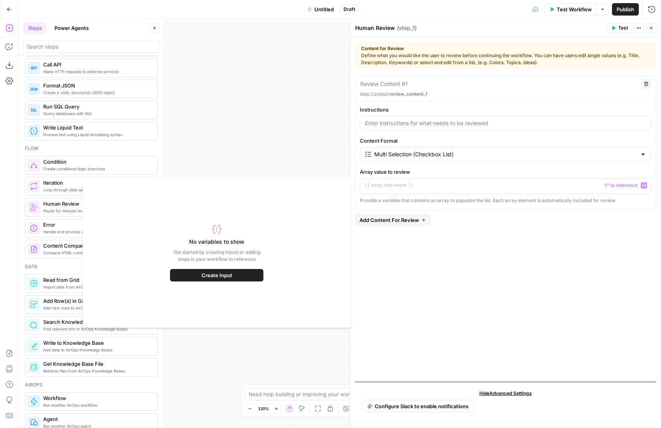
click at [196, 276] on button "Create Input" at bounding box center [216, 275] width 93 height 12
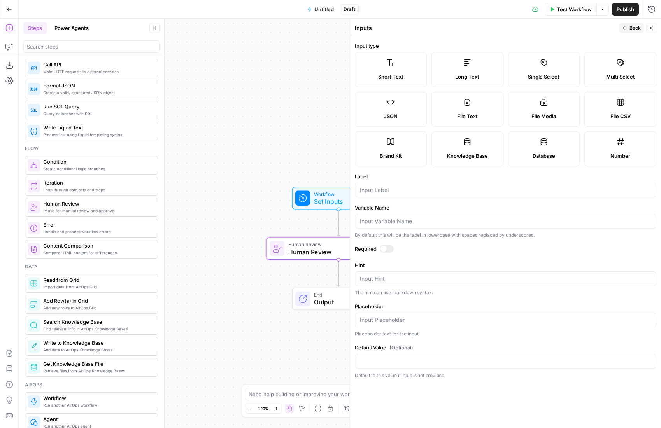
click at [278, 149] on div "Workflow Set Inputs Inputs Human Review Human Review Step 1 End Output" at bounding box center [340, 223] width 642 height 409
click at [652, 30] on icon "button" at bounding box center [651, 28] width 5 height 5
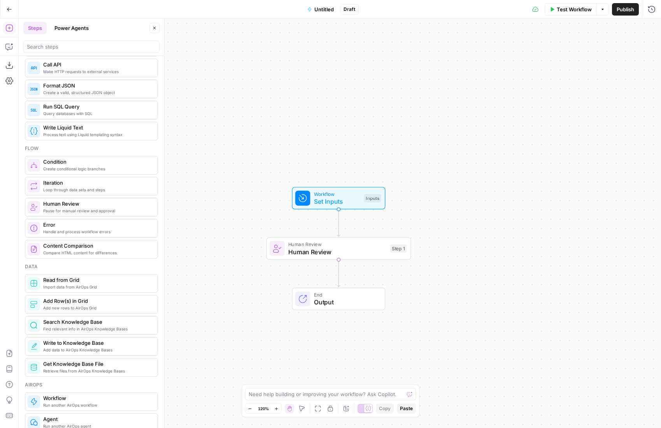
click at [80, 292] on div "Import data from AirOps Grid Read from Grid" at bounding box center [91, 283] width 133 height 19
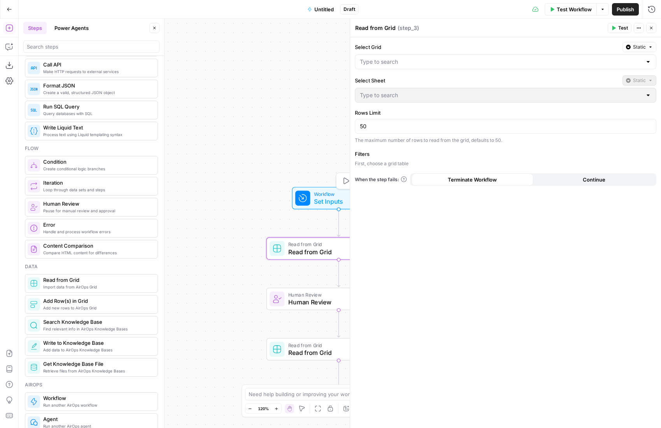
click at [323, 195] on span "Workflow" at bounding box center [337, 193] width 46 height 7
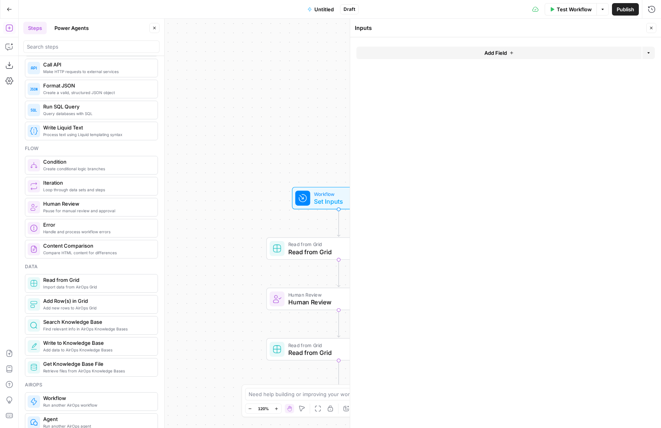
click at [315, 249] on span "Read from Grid" at bounding box center [336, 251] width 97 height 9
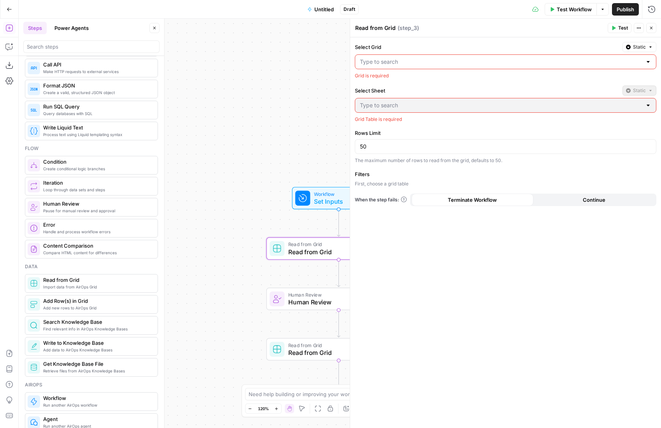
click at [394, 56] on div at bounding box center [505, 61] width 301 height 15
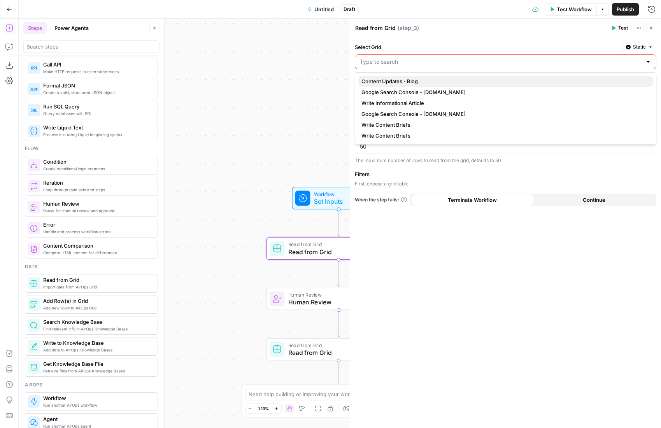
click at [420, 81] on span "Content Updates - Blog" at bounding box center [503, 81] width 285 height 8
type input "Content Updates - Blog"
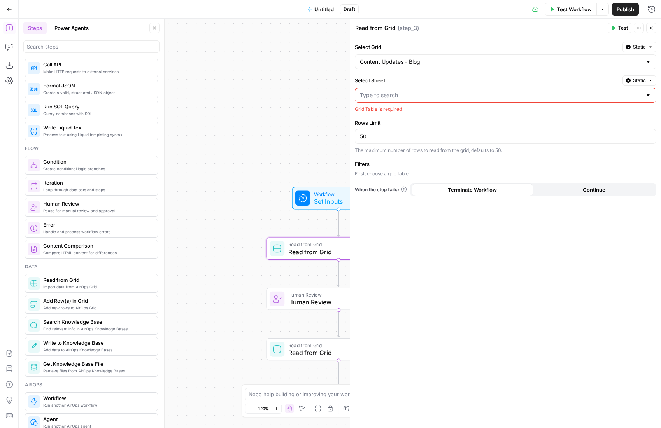
click at [406, 96] on input "Select Sheet" at bounding box center [501, 95] width 282 height 8
click at [392, 122] on span "Blog Rewrites" at bounding box center [503, 126] width 285 height 8
type input "Blog Rewrites"
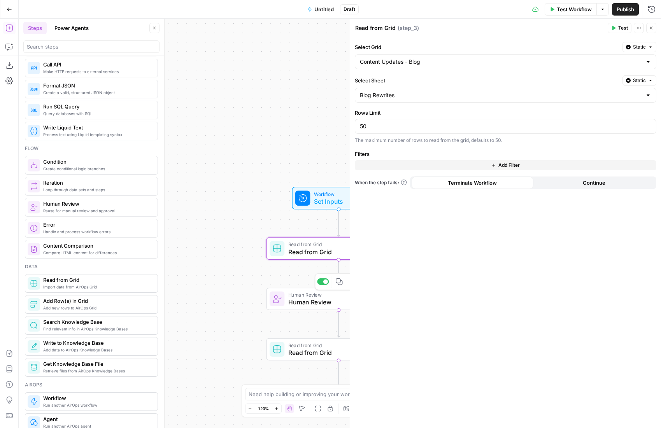
click at [309, 304] on span "Human Review" at bounding box center [337, 301] width 98 height 9
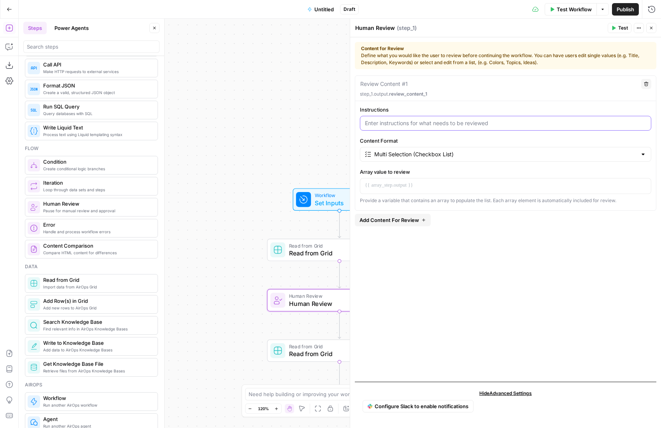
click at [401, 121] on input "Instructions" at bounding box center [505, 123] width 281 height 8
click at [421, 156] on input "Content Format" at bounding box center [505, 154] width 262 height 8
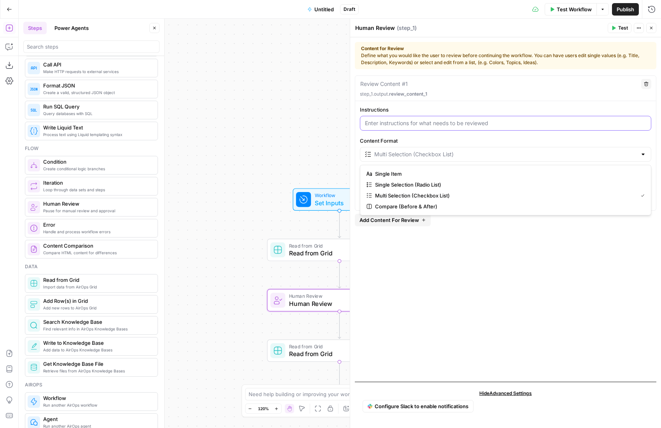
type input "Multi Selection (Checkbox List)"
click at [452, 122] on input "Instructions" at bounding box center [505, 123] width 281 height 8
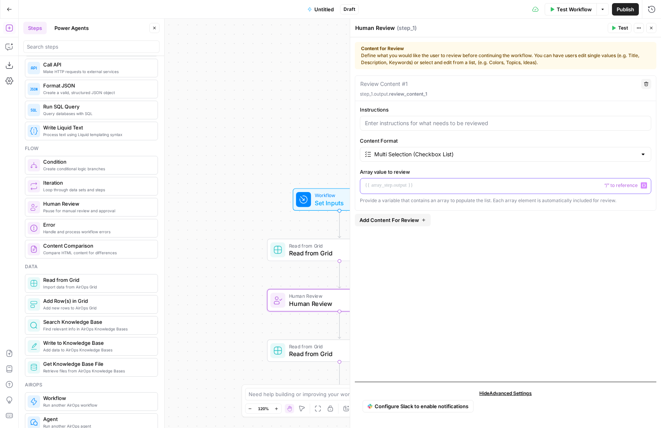
click at [426, 183] on p at bounding box center [505, 186] width 281 height 8
click at [643, 184] on icon "button" at bounding box center [644, 186] width 4 height 4
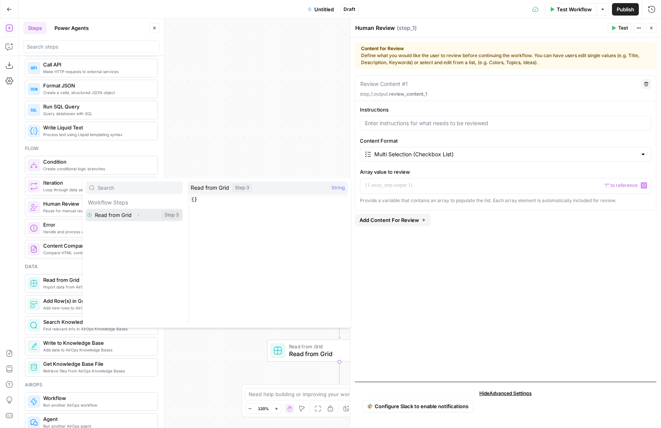
click at [137, 215] on icon "button" at bounding box center [138, 215] width 5 height 5
drag, startPoint x: 280, startPoint y: 142, endPoint x: 304, endPoint y: 147, distance: 25.1
click at [287, 143] on div "Workflow Set Inputs Inputs Read from Grid Read from Grid Step 3 Human Review Hu…" at bounding box center [340, 223] width 642 height 409
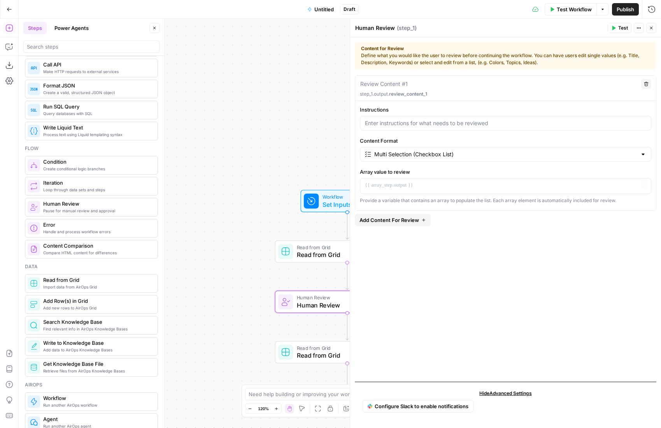
click at [330, 254] on span "Read from Grid" at bounding box center [345, 254] width 97 height 9
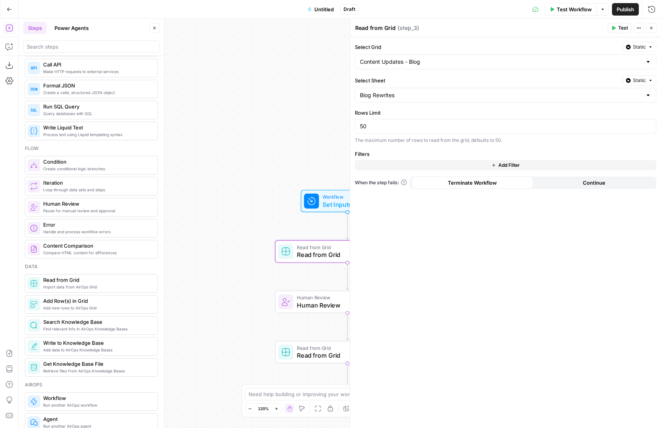
click at [568, 163] on button "Add Filter" at bounding box center [505, 165] width 301 height 10
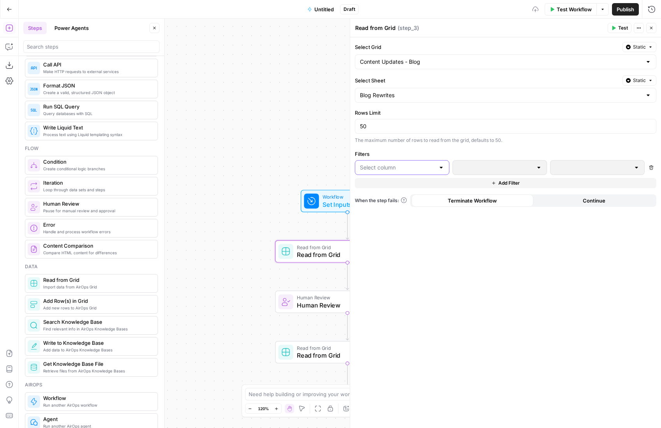
click at [413, 171] on input "text" at bounding box center [397, 168] width 75 height 8
click at [424, 151] on label "Filters" at bounding box center [505, 154] width 301 height 8
click at [413, 168] on input "text" at bounding box center [397, 168] width 75 height 8
click at [417, 89] on div "Blog Rewrites" at bounding box center [505, 95] width 301 height 15
click at [416, 96] on input "Select Sheet" at bounding box center [501, 95] width 282 height 8
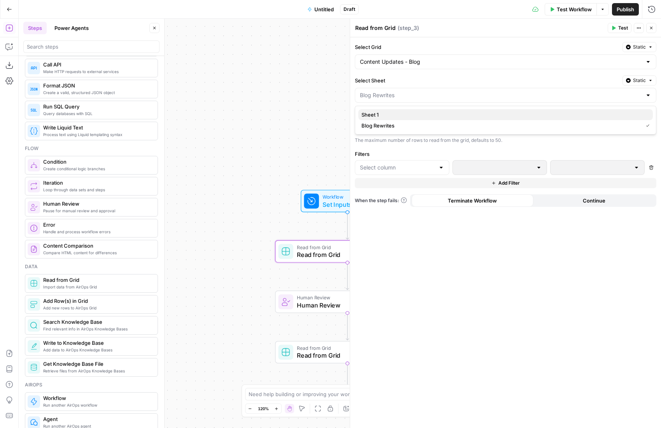
click at [401, 115] on span "Sheet 1" at bounding box center [503, 115] width 285 height 8
type input "Sheet 1"
click at [399, 164] on input "text" at bounding box center [397, 168] width 75 height 8
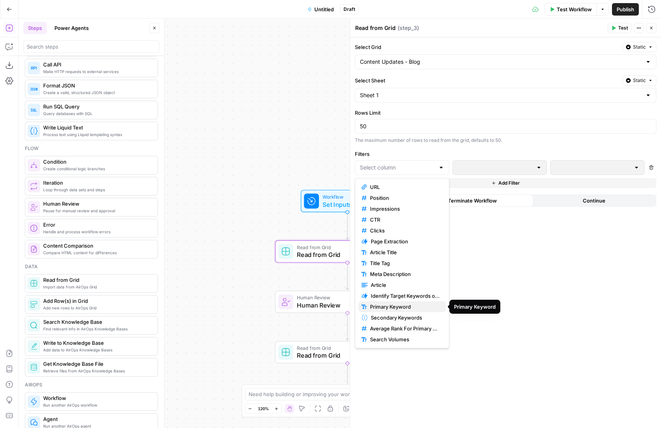
click at [416, 308] on span "Primary Keyword" at bounding box center [405, 307] width 70 height 8
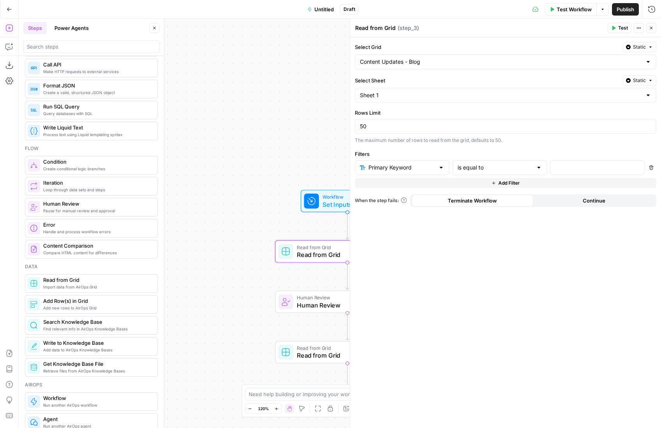
click at [649, 168] on icon "button" at bounding box center [651, 167] width 5 height 5
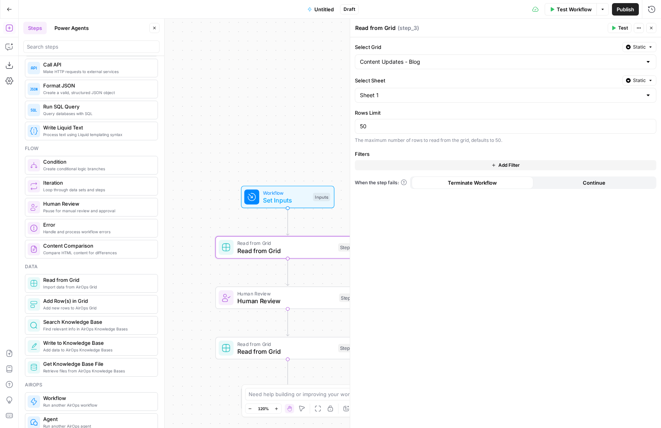
click at [268, 298] on span "Human Review" at bounding box center [286, 300] width 98 height 9
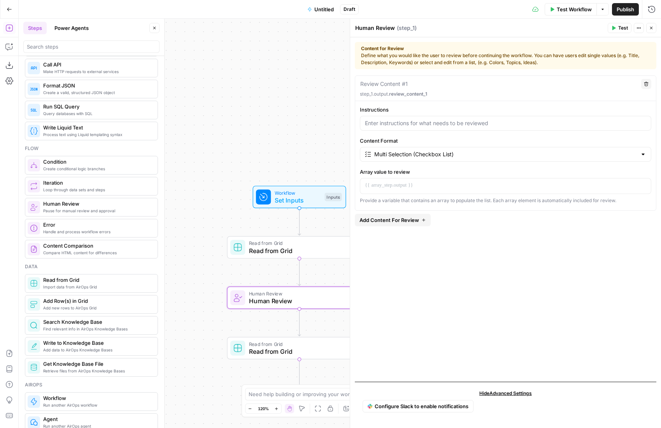
click at [432, 128] on div at bounding box center [505, 123] width 291 height 15
click at [449, 156] on input "Content Format" at bounding box center [505, 154] width 262 height 8
click at [490, 195] on span "Multi Selection (Checkbox List)" at bounding box center [504, 196] width 259 height 8
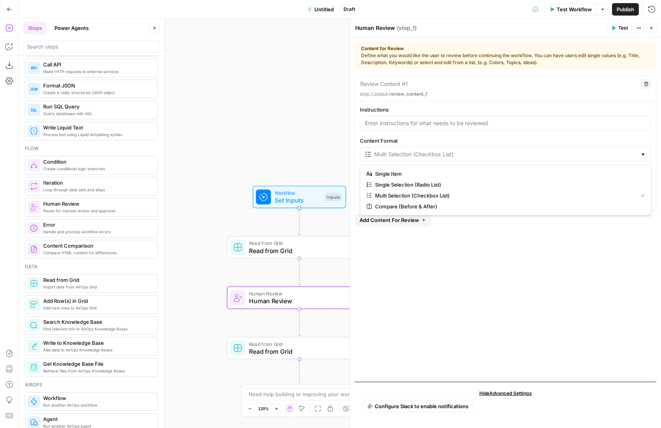
type input "Multi Selection (Checkbox List)"
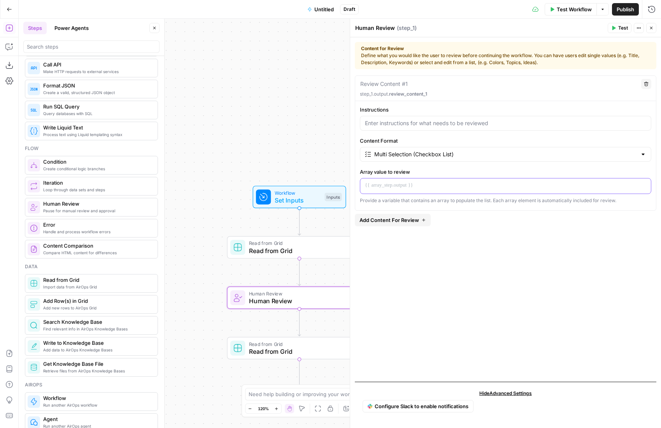
click at [433, 181] on div at bounding box center [505, 185] width 290 height 15
click at [644, 185] on icon "button" at bounding box center [644, 185] width 4 height 3
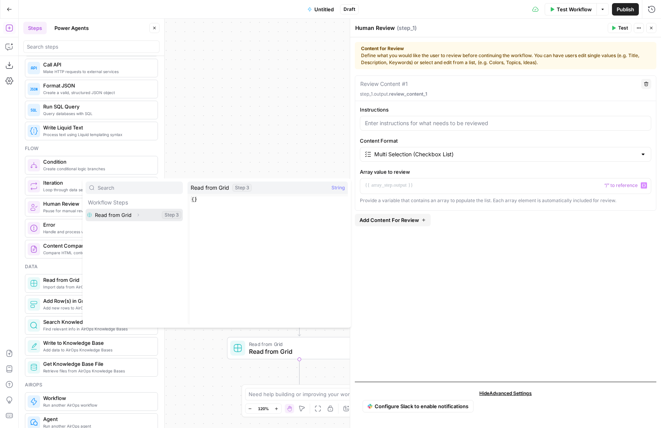
click at [123, 213] on button "Select variable Read from Grid" at bounding box center [134, 215] width 97 height 12
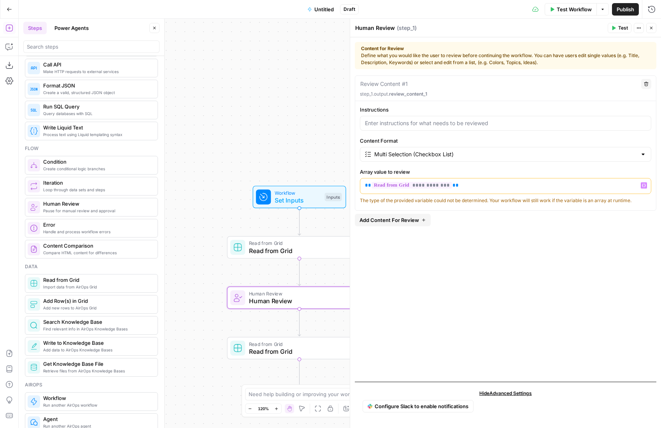
click at [528, 189] on div "**********" at bounding box center [505, 185] width 290 height 15
click at [646, 185] on button "Variables Menu" at bounding box center [643, 185] width 6 height 6
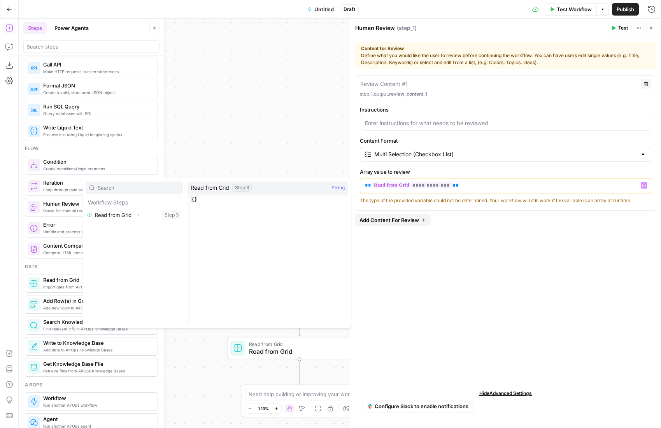
type textarea "**"
click at [194, 199] on div "{ }" at bounding box center [269, 266] width 158 height 141
click at [497, 243] on div "**********" at bounding box center [505, 225] width 301 height 300
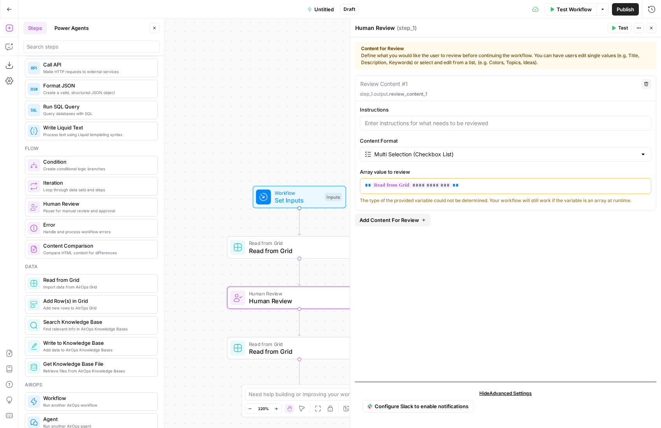
click at [235, 86] on div "Workflow Set Inputs Inputs Read from Grid Read from Grid Step 3 Human Review Hu…" at bounding box center [340, 223] width 642 height 409
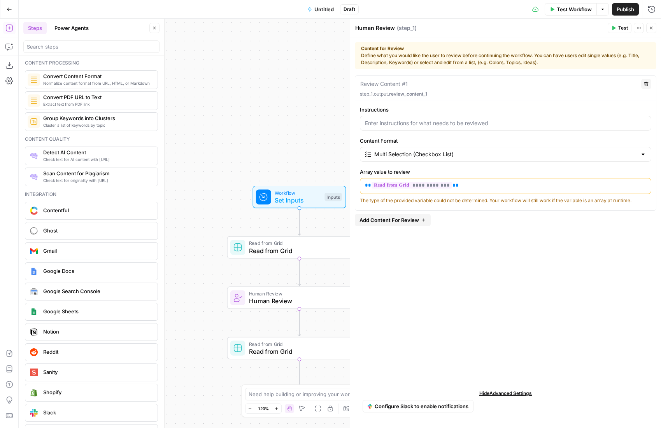
scroll to position [1244, 0]
drag, startPoint x: 224, startPoint y: 31, endPoint x: 73, endPoint y: 3, distance: 154.3
click at [212, 29] on div "Workflow Set Inputs Inputs Read from Grid Read from Grid Step 3 Human Review Hu…" at bounding box center [340, 223] width 642 height 409
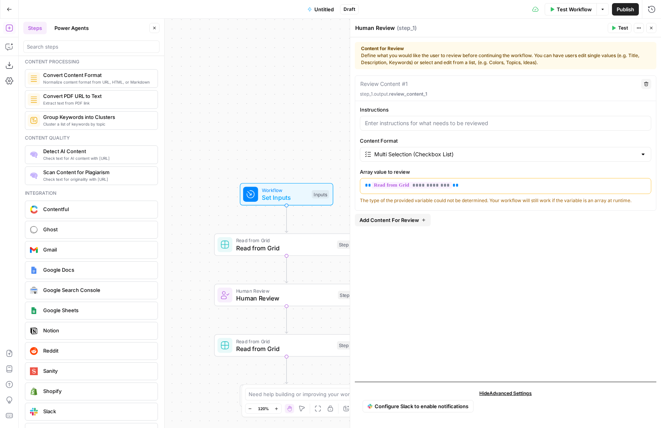
click at [5, 7] on button "Go Back" at bounding box center [9, 9] width 14 height 14
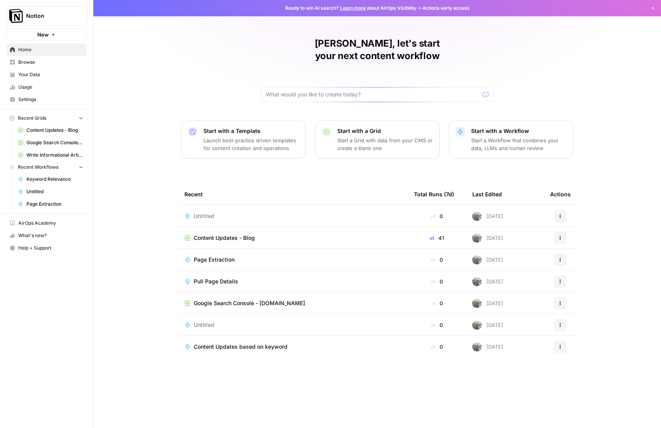
click at [233, 234] on span "Content Updates - Blog" at bounding box center [224, 238] width 61 height 8
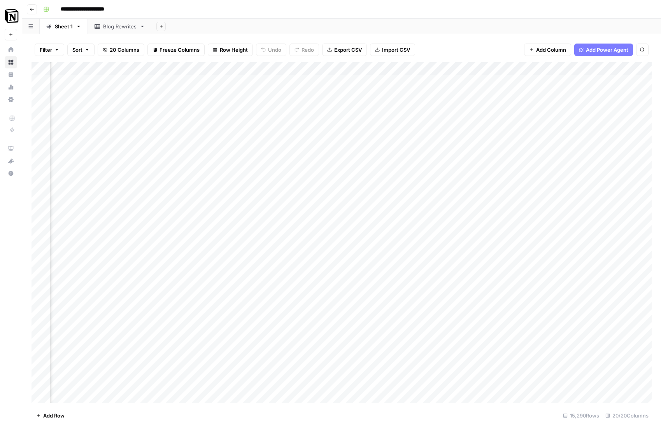
scroll to position [0, 874]
click at [470, 173] on div "Add Column" at bounding box center [341, 232] width 620 height 341
click at [430, 166] on div "Add Column" at bounding box center [341, 232] width 620 height 341
click at [486, 164] on div "Add Column" at bounding box center [341, 232] width 620 height 341
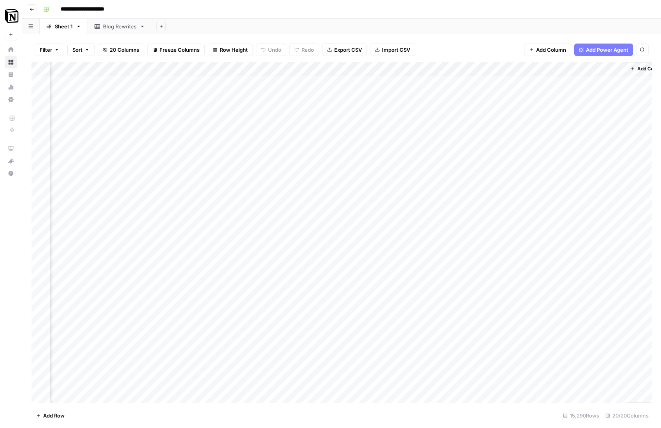
click at [464, 167] on div "Add Column" at bounding box center [341, 232] width 620 height 341
click at [459, 166] on div "Add Column" at bounding box center [341, 232] width 620 height 341
click at [459, 166] on textarea "**********" at bounding box center [478, 166] width 127 height 11
click at [450, 178] on div "Add Column" at bounding box center [341, 232] width 620 height 341
click at [516, 166] on div "Add Column" at bounding box center [341, 232] width 620 height 341
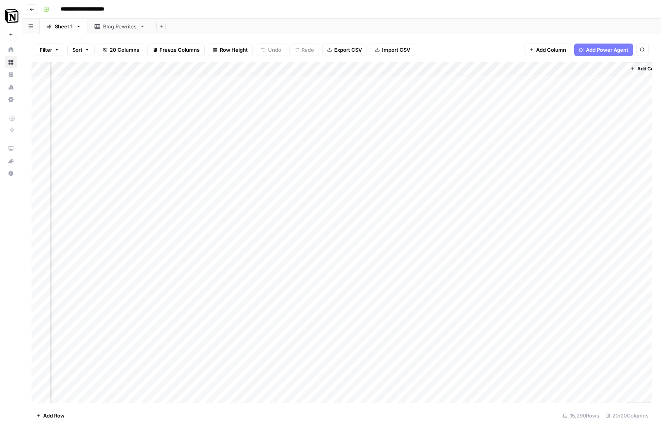
click at [516, 166] on div "Add Column" at bounding box center [341, 232] width 620 height 341
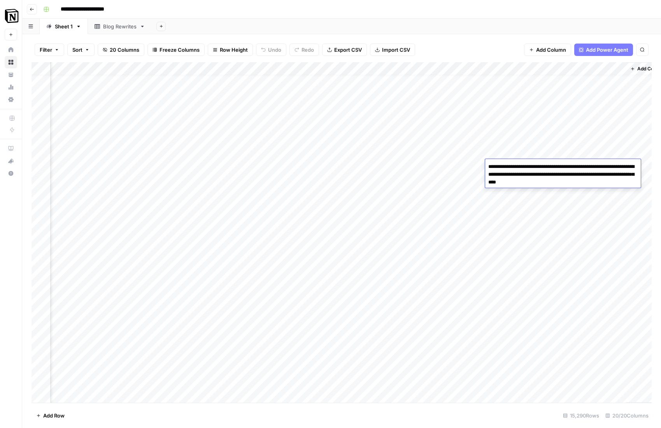
scroll to position [8, 952]
click at [509, 199] on div "Add Column" at bounding box center [341, 232] width 620 height 341
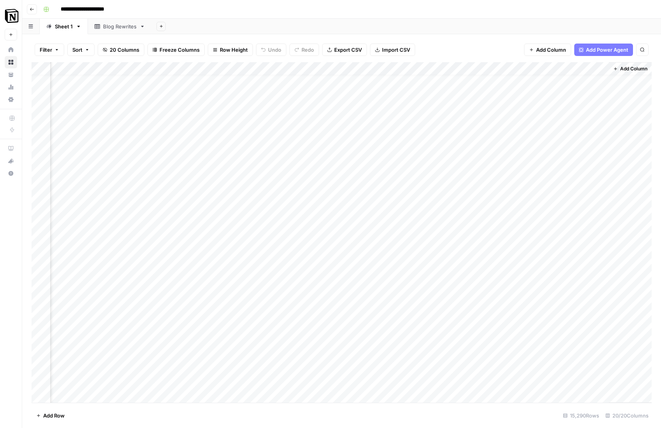
click at [551, 164] on div "Add Column" at bounding box center [341, 232] width 620 height 341
click at [564, 168] on div "Add Column" at bounding box center [341, 232] width 620 height 341
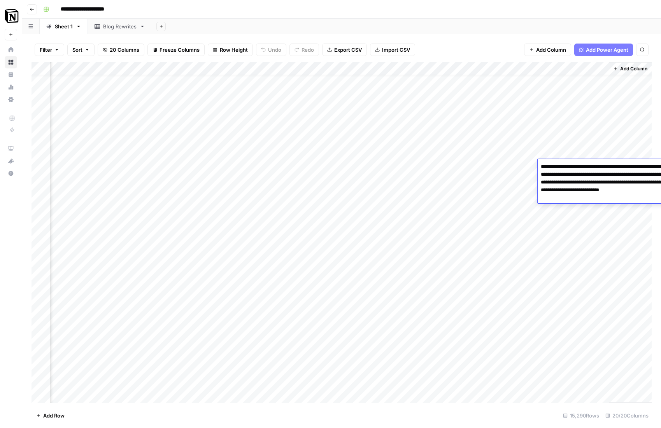
scroll to position [12, 952]
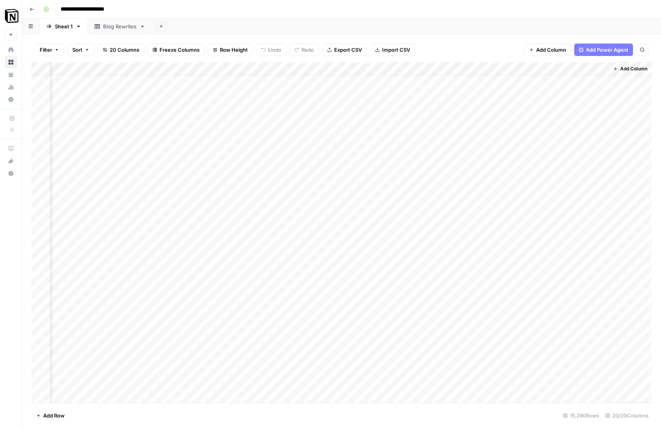
click at [565, 147] on div "Add Column" at bounding box center [341, 232] width 620 height 341
click at [563, 159] on div "Add Column" at bounding box center [341, 232] width 620 height 341
click at [77, 67] on div "Add Column" at bounding box center [341, 232] width 620 height 341
click at [266, 31] on div "Add Sheet" at bounding box center [406, 27] width 509 height 16
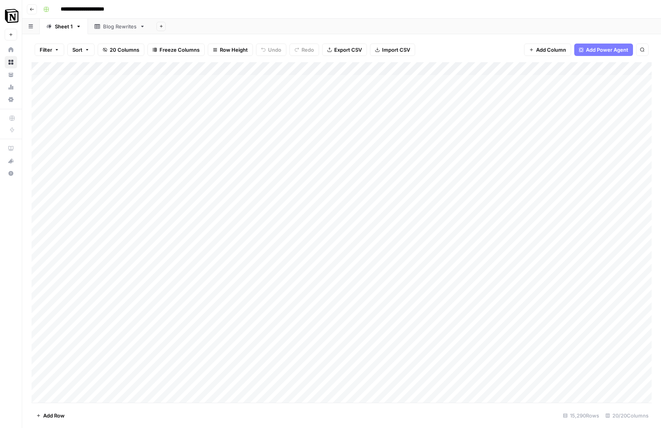
click at [178, 66] on div "Add Column" at bounding box center [341, 232] width 620 height 341
click at [465, 38] on div "Filter Sort 20 Columns Freeze Columns Row Height Undo Redo Export CSV Import CS…" at bounding box center [341, 49] width 620 height 25
click at [450, 175] on div "Add Column" at bounding box center [341, 232] width 620 height 341
click at [504, 173] on div "Add Column" at bounding box center [341, 232] width 620 height 341
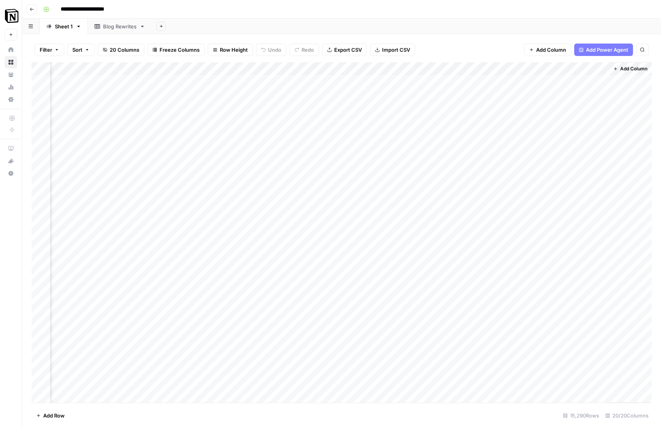
click at [564, 175] on div "Add Column" at bounding box center [341, 232] width 620 height 341
click at [333, 82] on div "Add Column" at bounding box center [341, 232] width 620 height 341
click at [339, 173] on div "Add Column" at bounding box center [341, 232] width 620 height 341
click at [345, 174] on div "Add Column" at bounding box center [341, 232] width 620 height 341
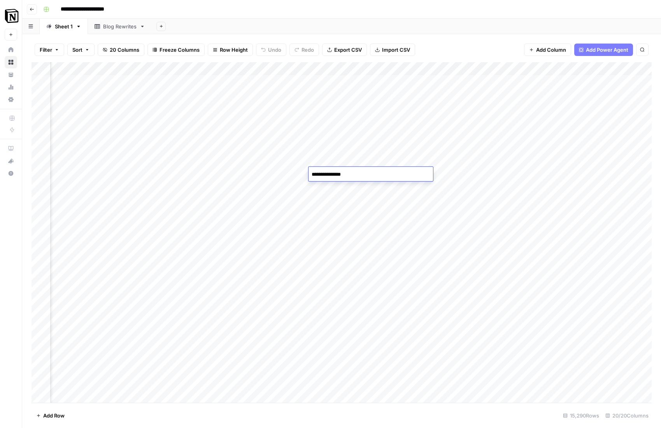
scroll to position [2, 691]
click at [350, 191] on div "Add Column" at bounding box center [341, 232] width 620 height 341
click at [413, 173] on div "Add Column" at bounding box center [341, 232] width 620 height 341
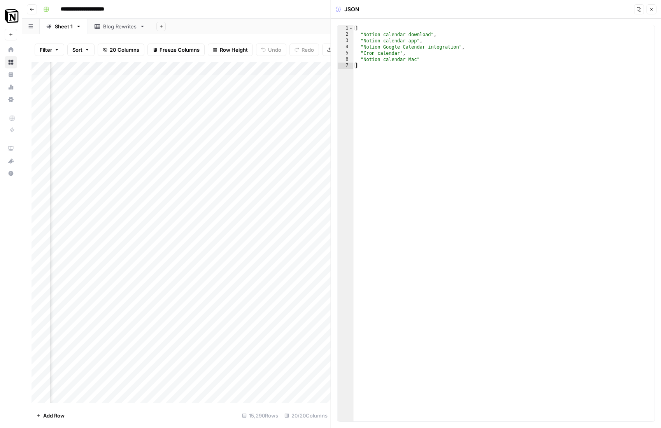
click at [653, 9] on span "Close" at bounding box center [653, 9] width 0 height 0
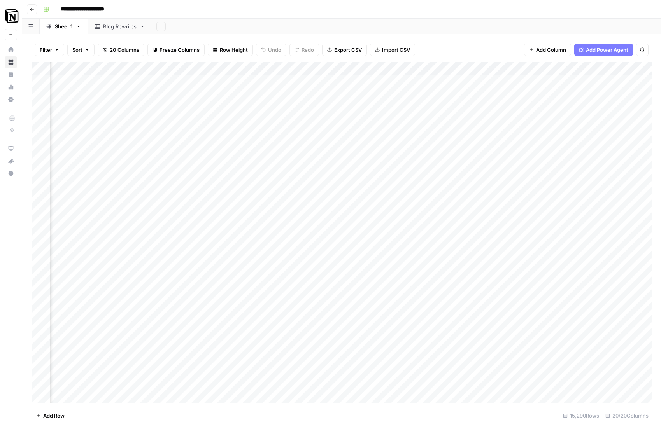
scroll to position [2, 810]
click at [230, 172] on div "Add Column" at bounding box center [341, 232] width 620 height 341
click at [287, 171] on div "Add Column" at bounding box center [341, 232] width 620 height 341
click at [324, 170] on div "Add Column" at bounding box center [341, 232] width 620 height 341
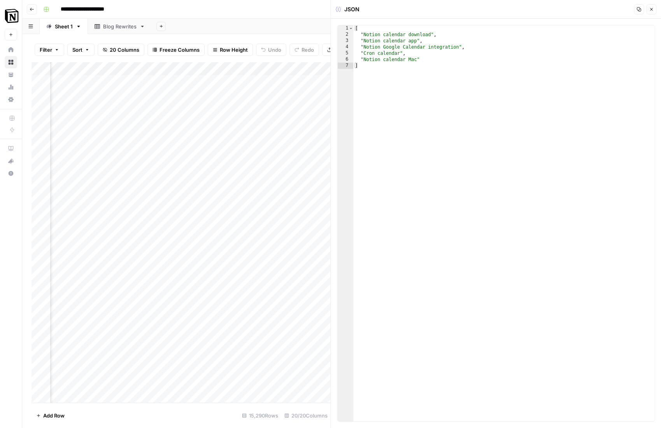
click at [652, 10] on icon "button" at bounding box center [651, 9] width 5 height 5
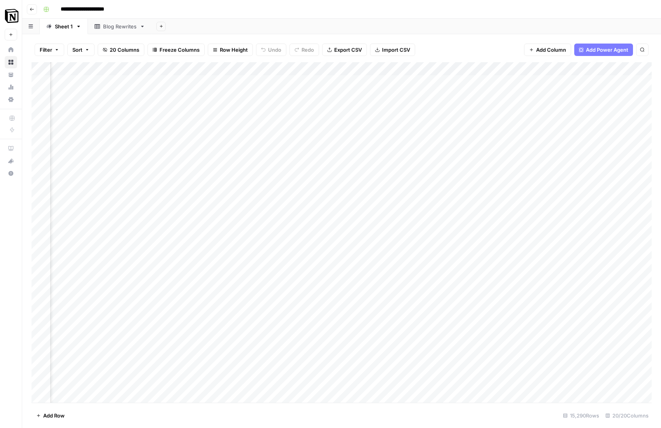
drag, startPoint x: 212, startPoint y: 172, endPoint x: 284, endPoint y: 173, distance: 72.7
click at [212, 172] on div "Add Column" at bounding box center [341, 232] width 620 height 341
click at [286, 173] on div "Add Column" at bounding box center [341, 232] width 620 height 341
click at [160, 69] on div "Add Column" at bounding box center [341, 232] width 620 height 341
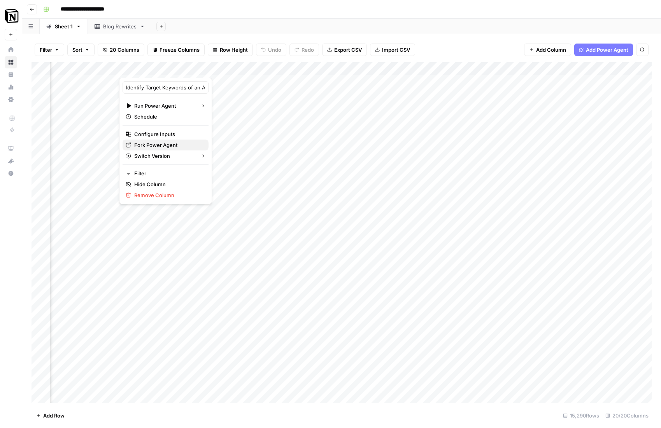
click at [165, 145] on span "Fork Power Agent" at bounding box center [168, 145] width 68 height 8
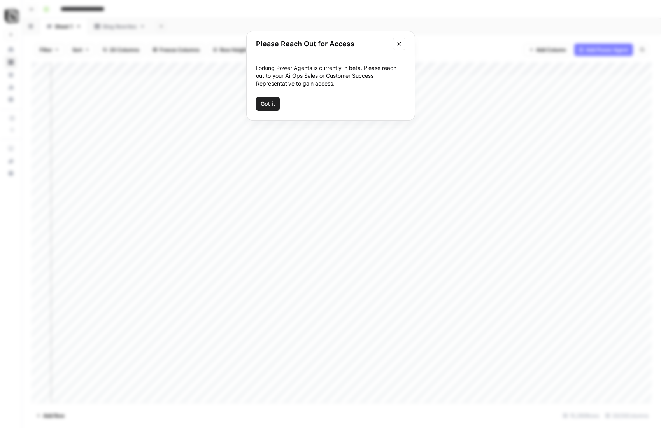
click at [273, 105] on span "Got it" at bounding box center [268, 104] width 14 height 8
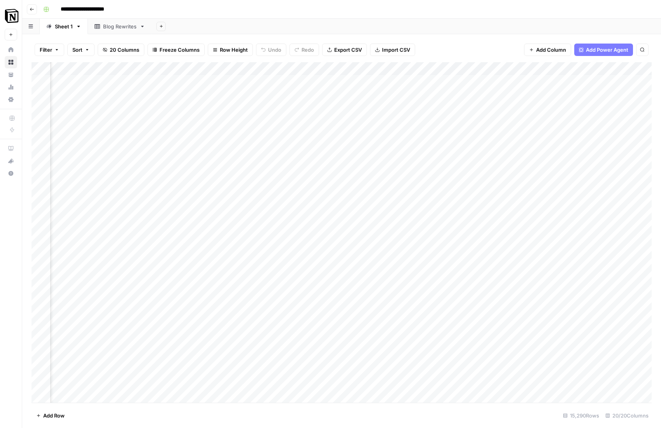
scroll to position [0, 67]
